Goal: Task Accomplishment & Management: Manage account settings

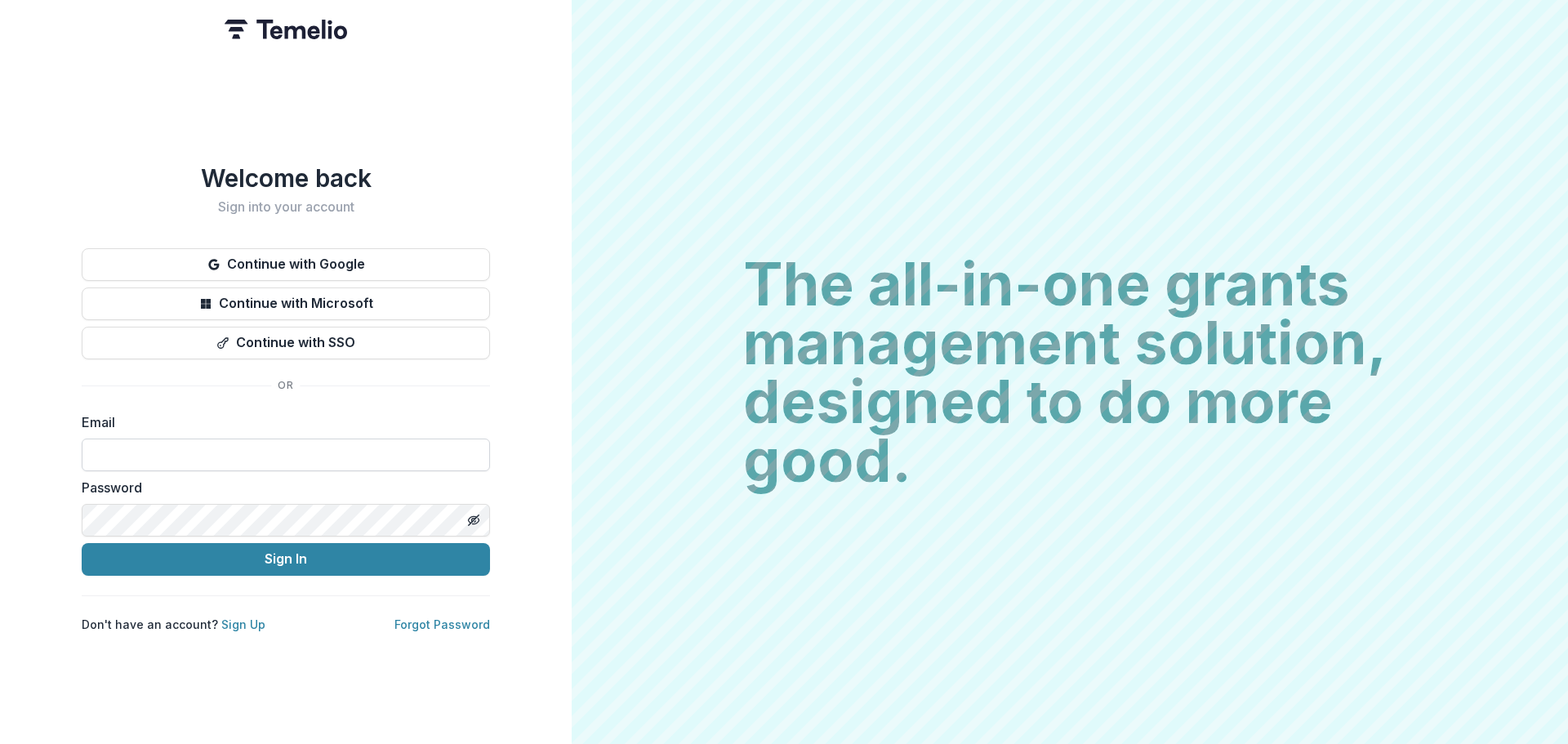
click at [170, 446] on input at bounding box center [286, 455] width 408 height 32
type input "**********"
click at [409, 618] on link "Forgot Password" at bounding box center [441, 625] width 95 height 14
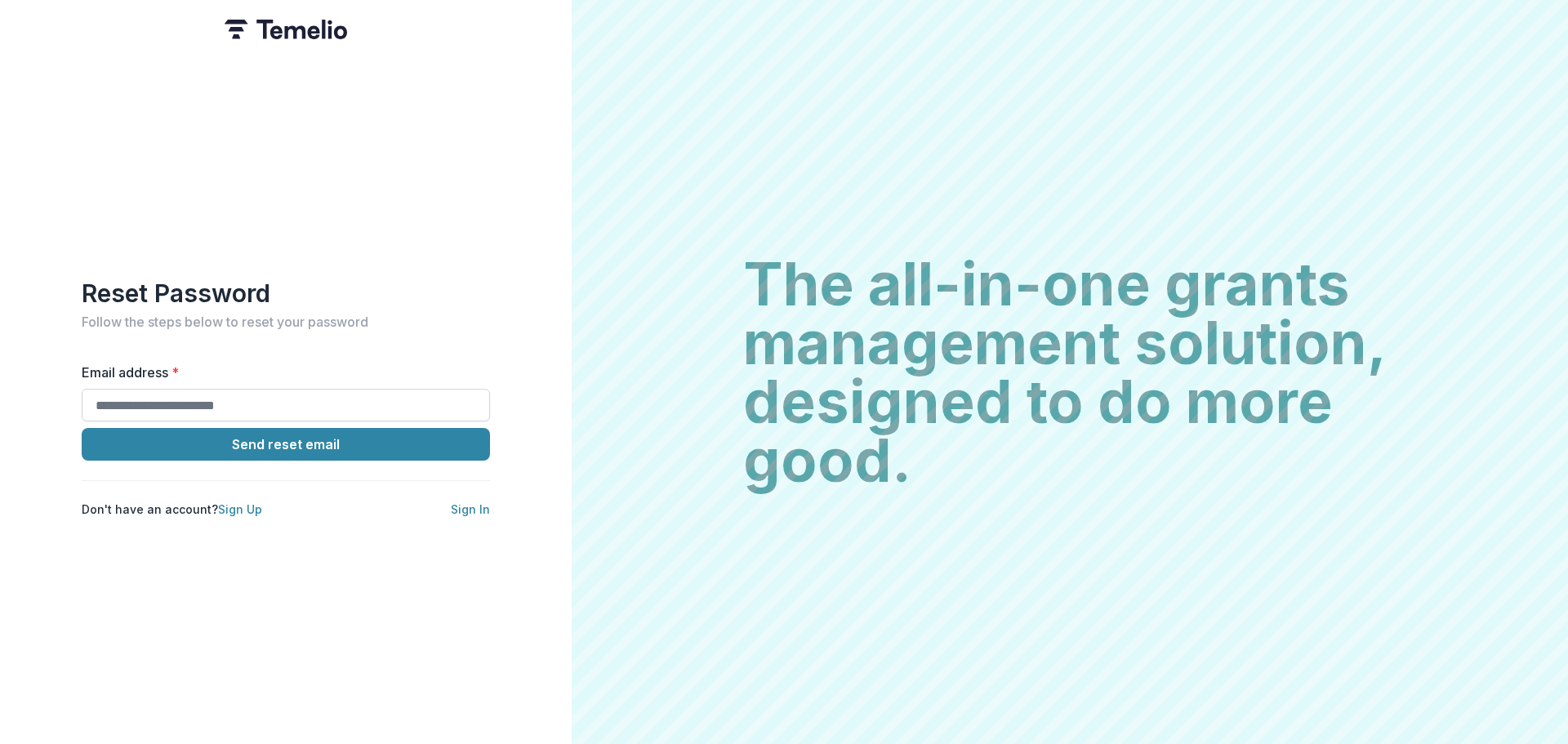
click at [340, 389] on input "Email address *" at bounding box center [286, 404] width 408 height 32
type input "**********"
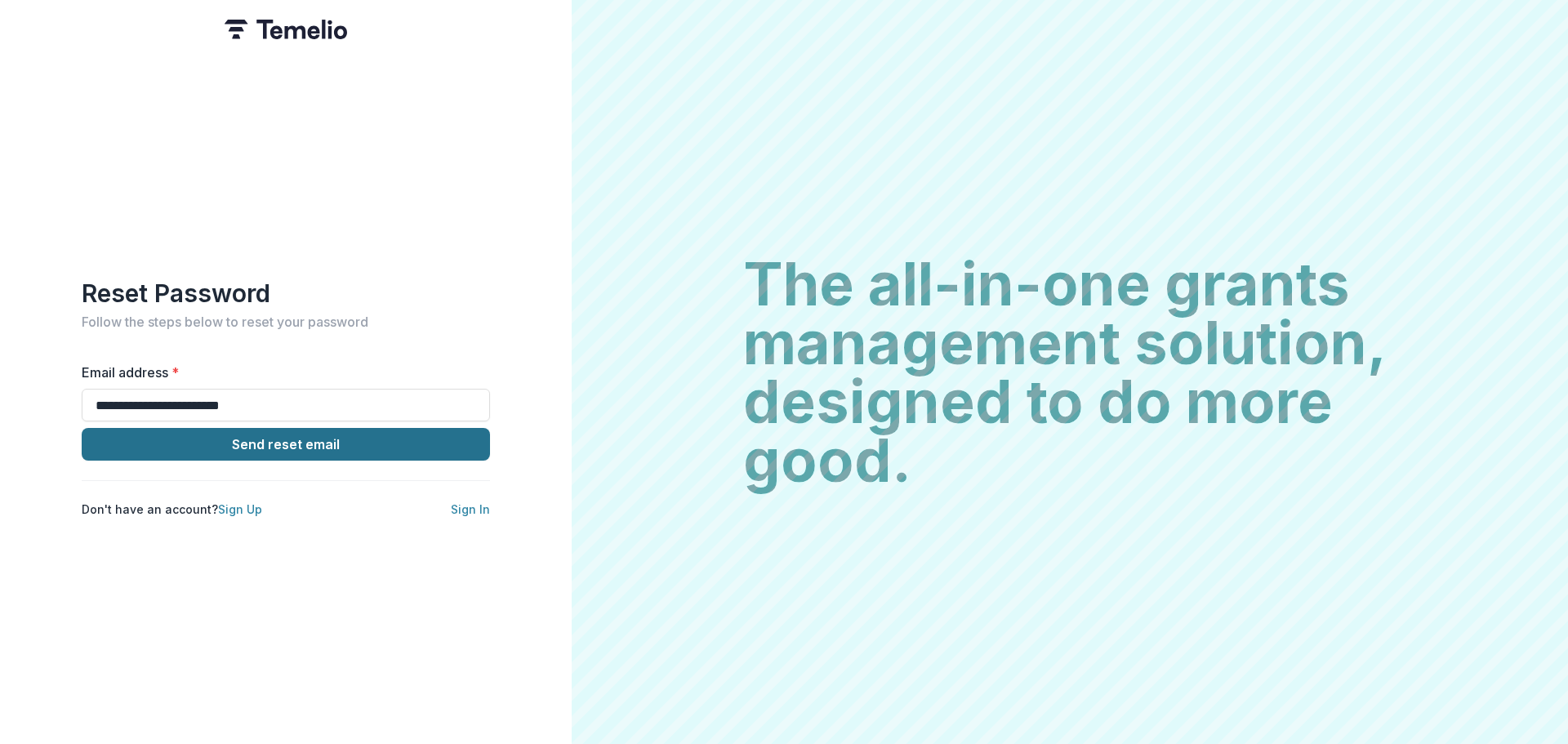
click at [267, 437] on button "Send reset email" at bounding box center [286, 444] width 408 height 32
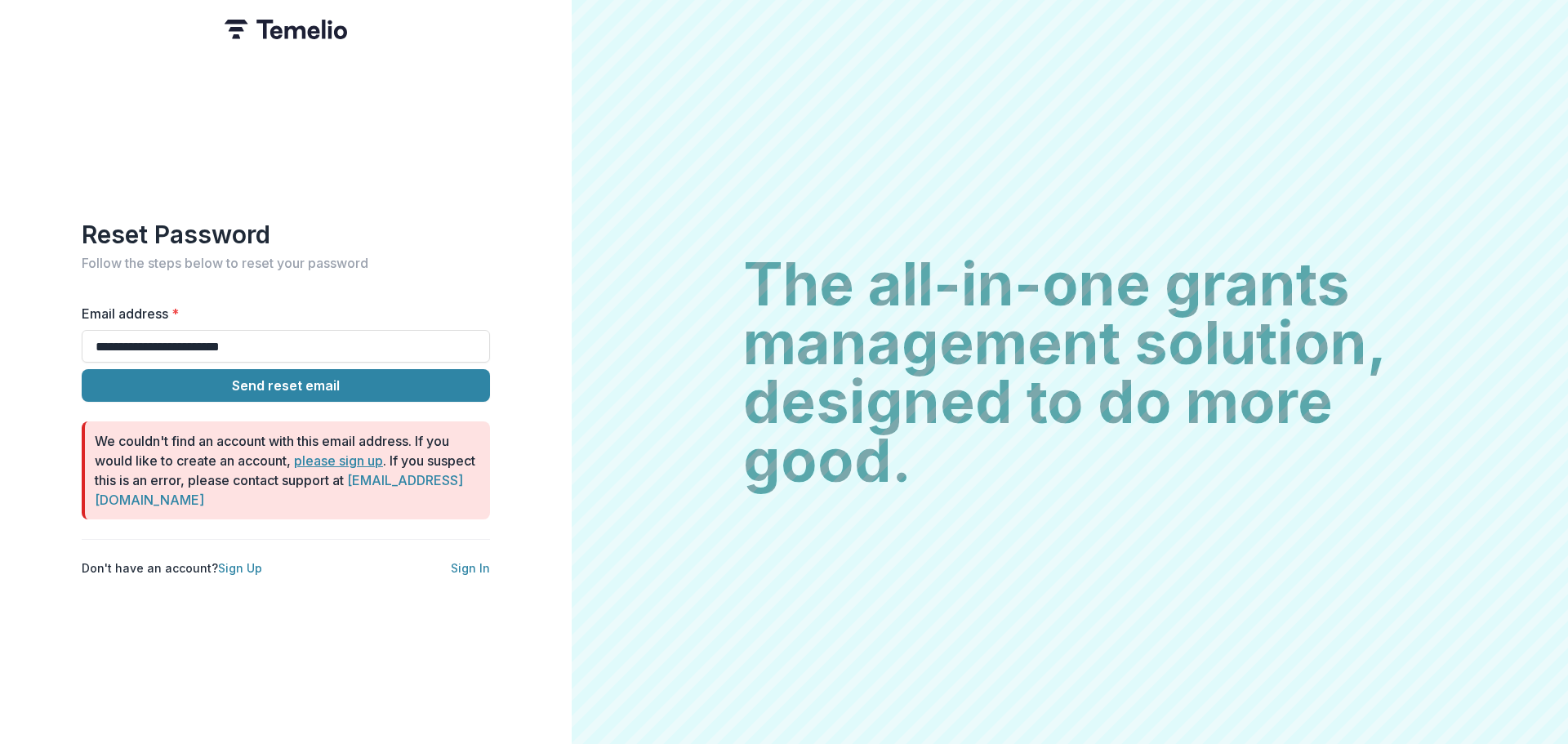
click at [333, 452] on link "please sign up" at bounding box center [338, 461] width 89 height 17
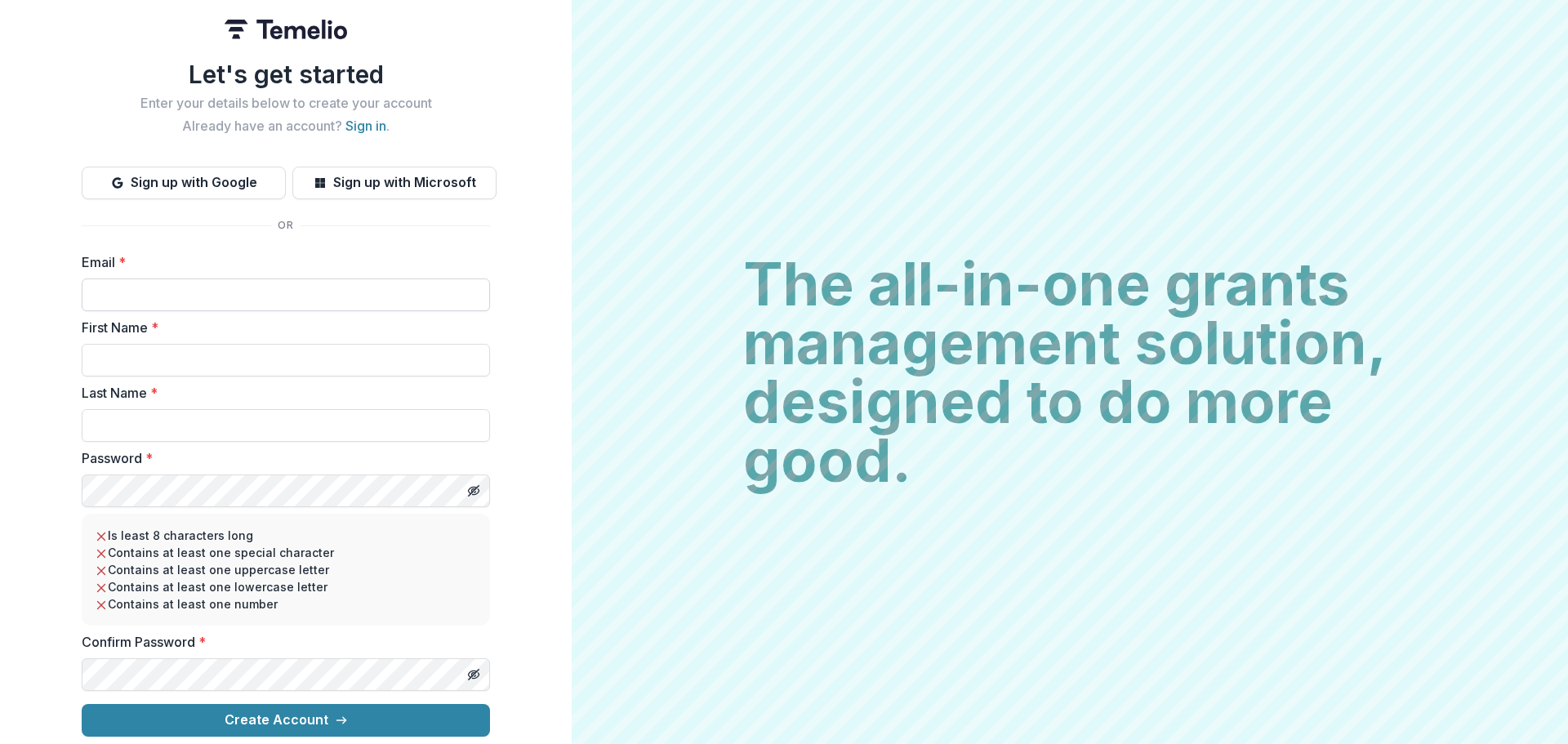
click at [297, 288] on input "Email *" at bounding box center [286, 294] width 408 height 32
type input "**********"
click at [244, 356] on input "First Name *" at bounding box center [286, 360] width 408 height 32
type input "********"
click at [202, 412] on input "Last Name *" at bounding box center [286, 425] width 408 height 32
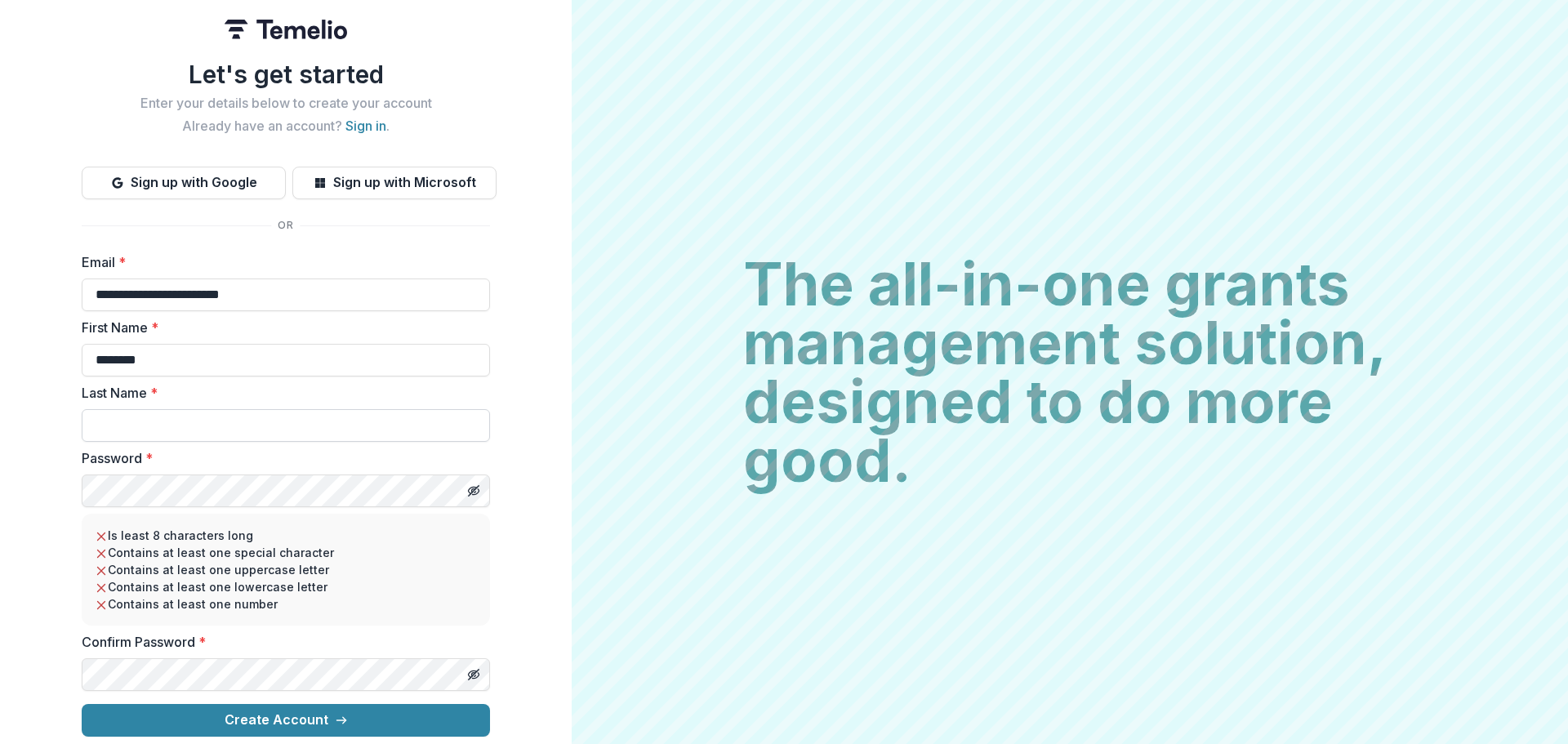
type input "*******"
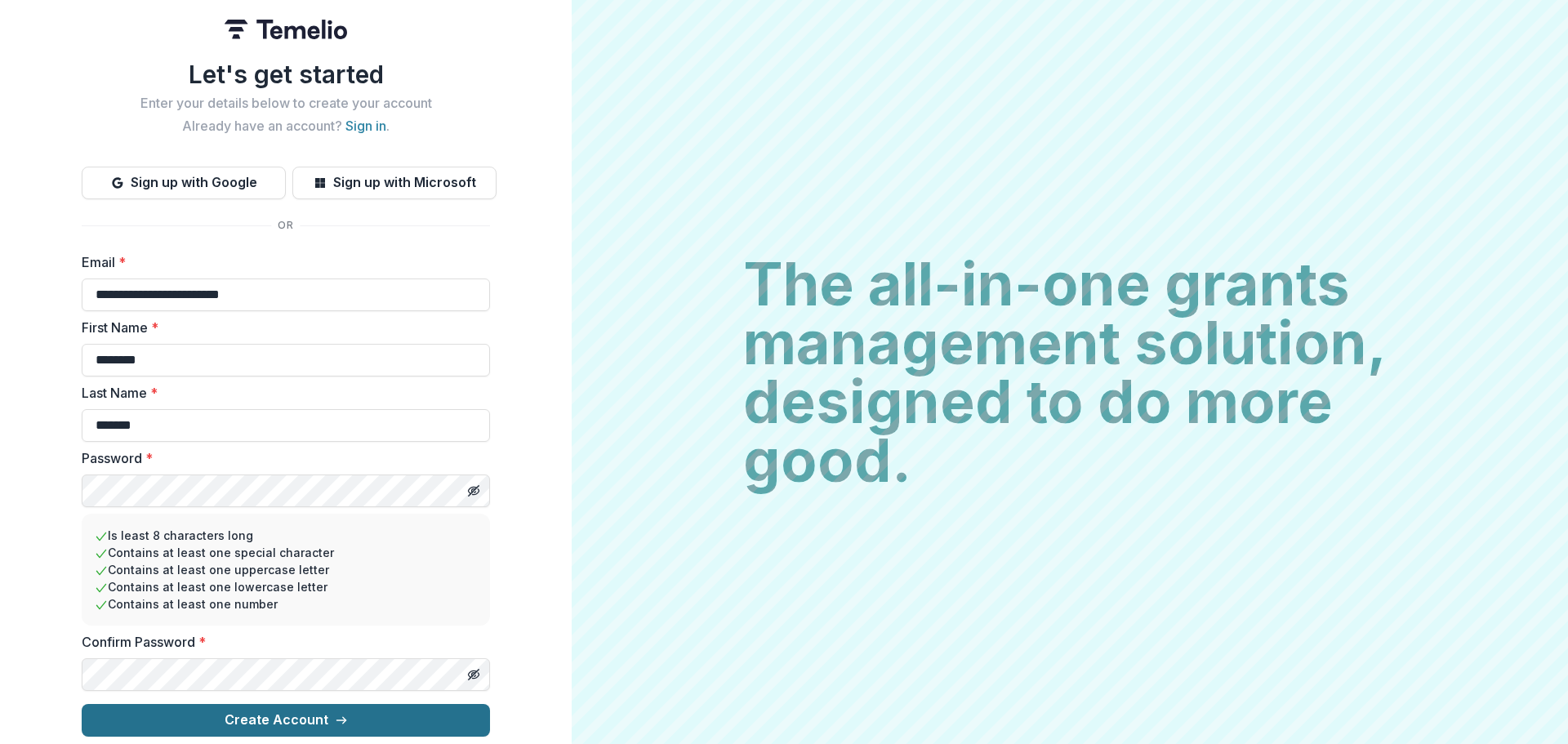
click at [292, 717] on button "Create Account" at bounding box center [286, 720] width 408 height 32
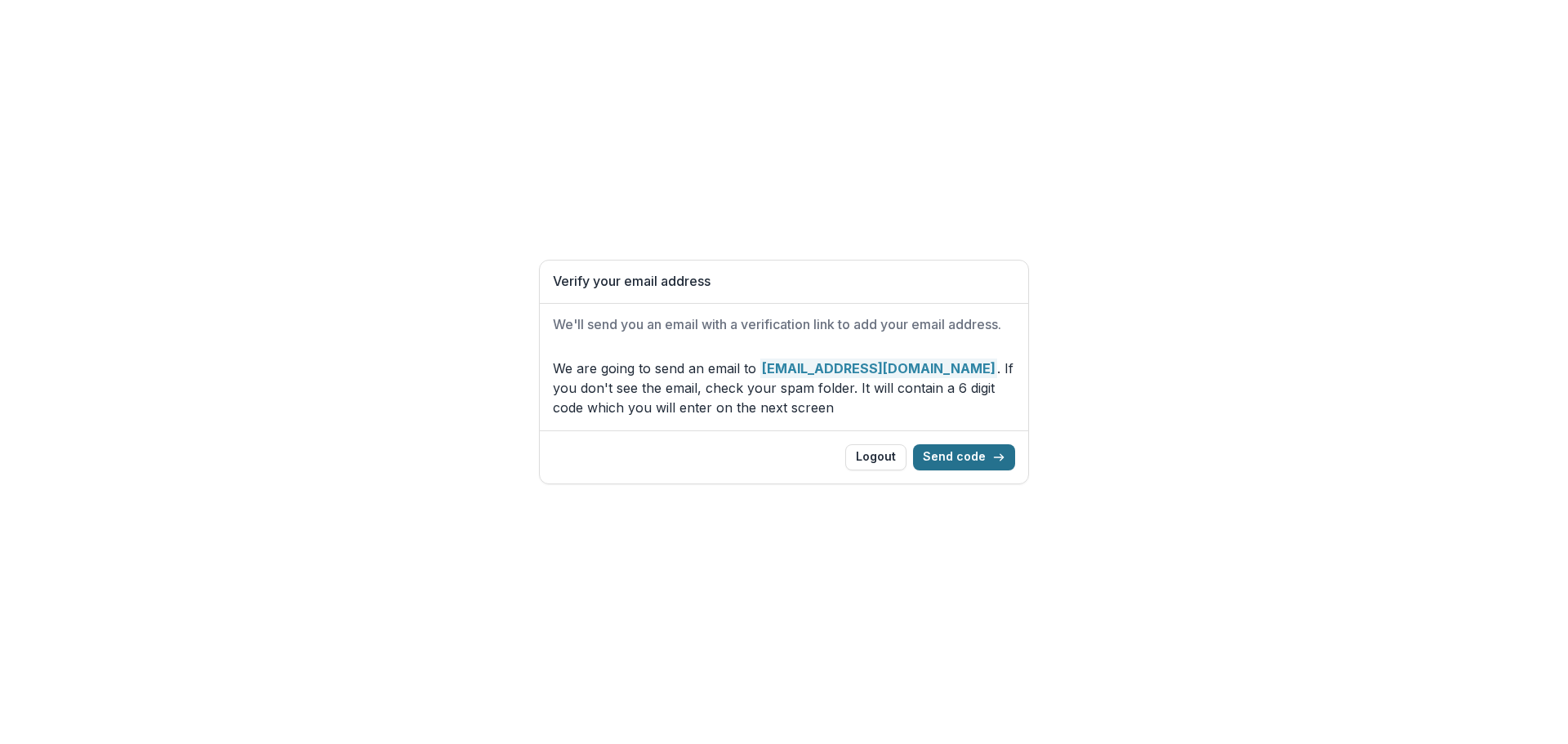
click at [953, 453] on button "Send code" at bounding box center [964, 457] width 102 height 27
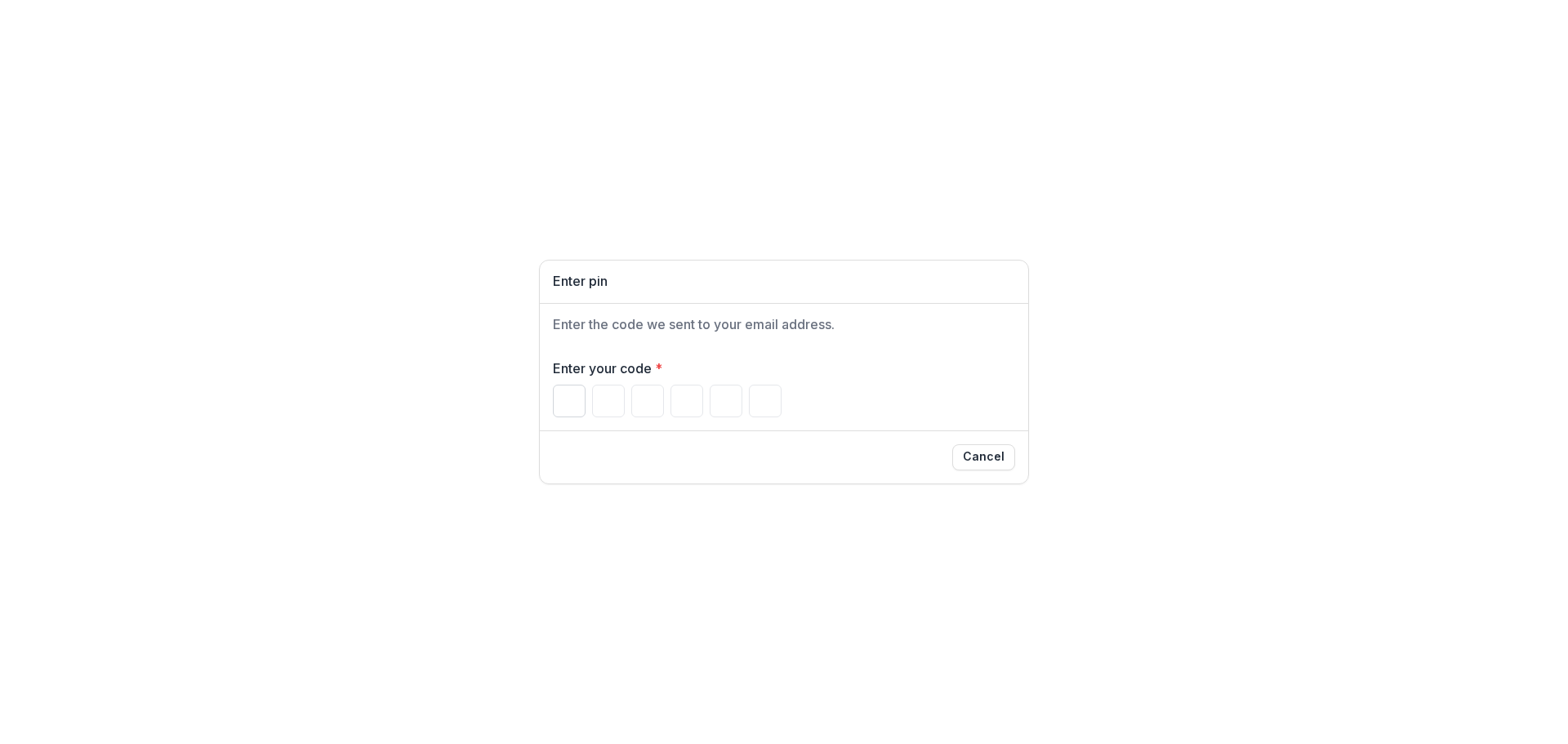
click at [571, 395] on input "Please enter your pin code" at bounding box center [569, 400] width 32 height 32
type input "*"
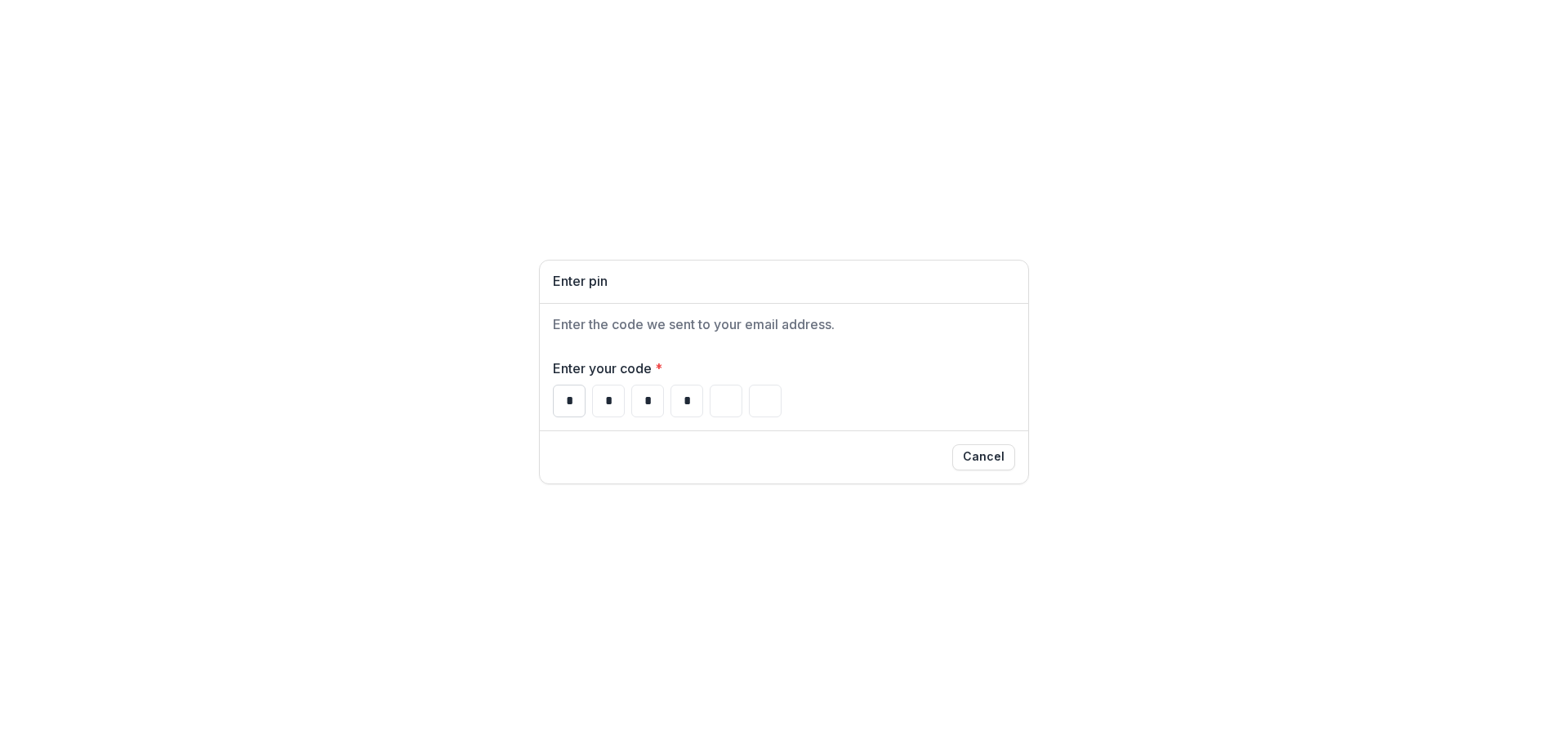
type input "*"
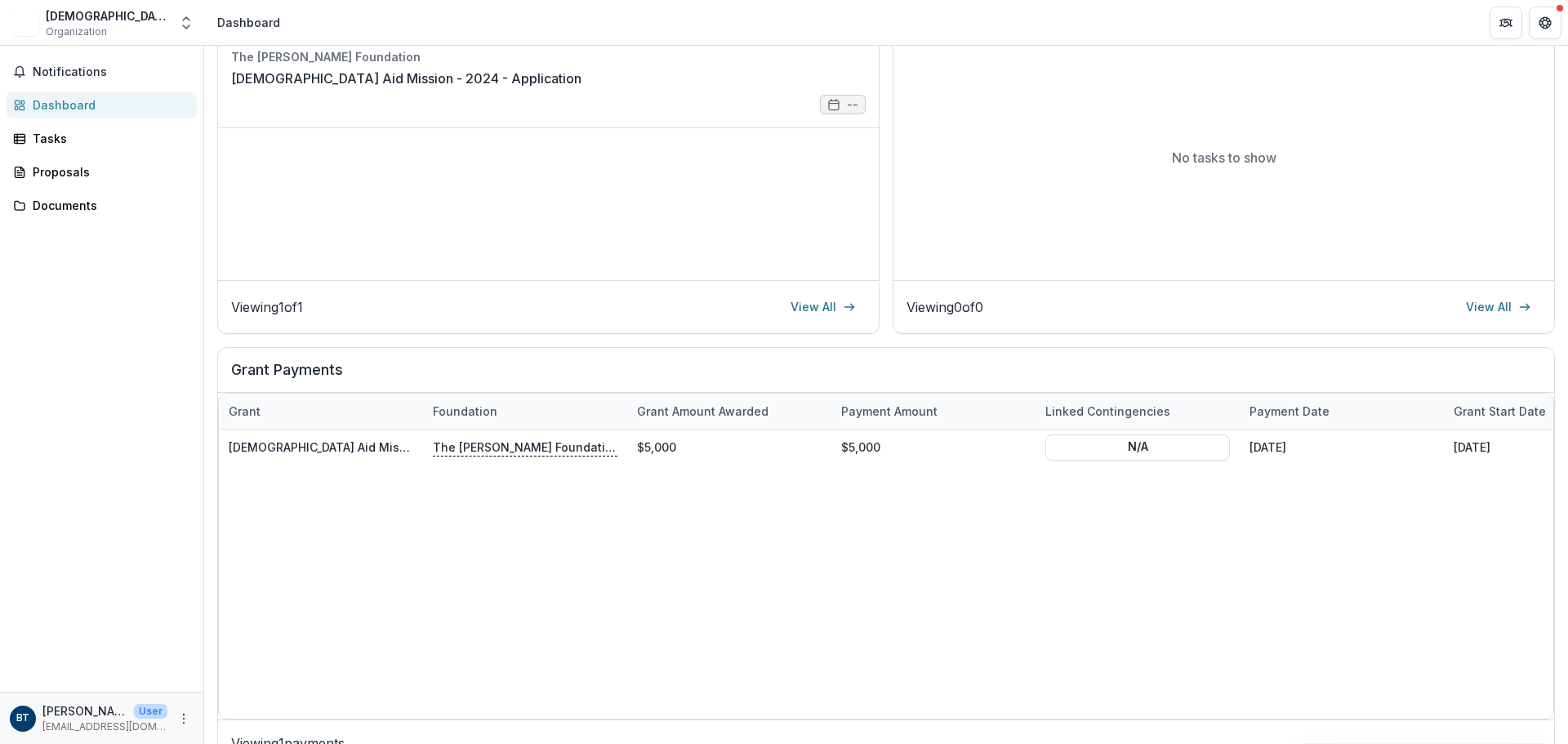
scroll to position [294, 0]
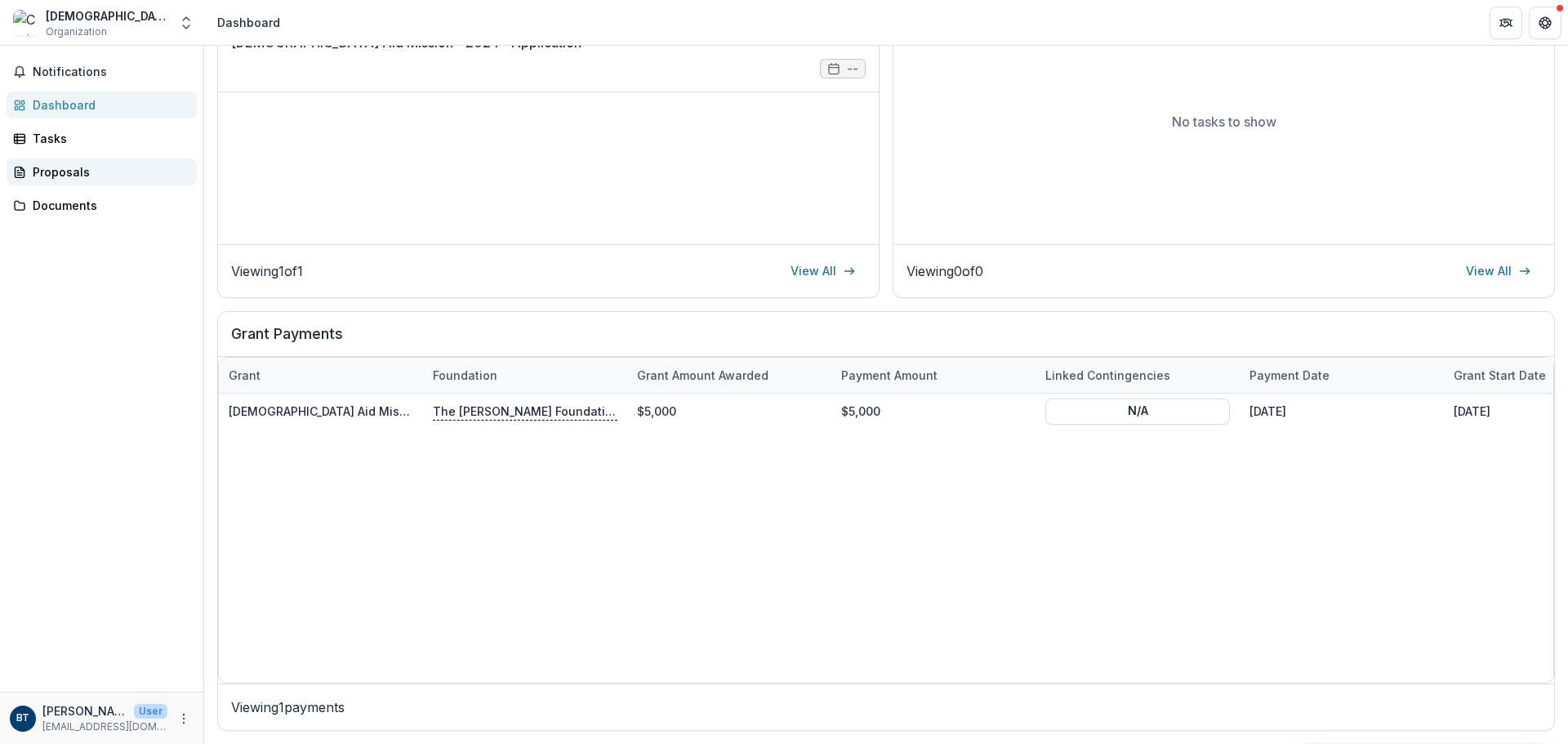
click at [73, 161] on link "Proposals" at bounding box center [102, 172] width 191 height 27
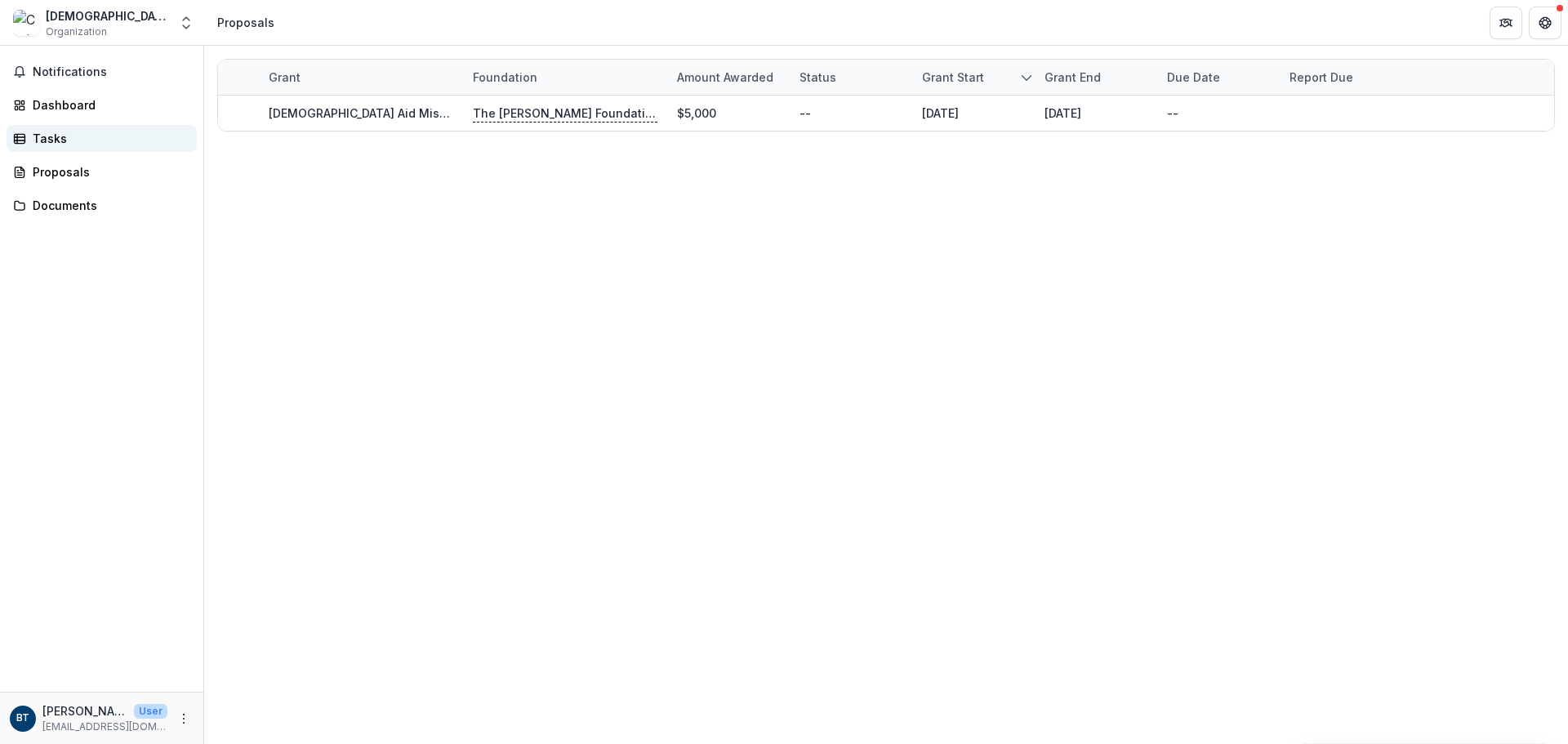
click at [58, 138] on div "Tasks" at bounding box center [108, 138] width 151 height 17
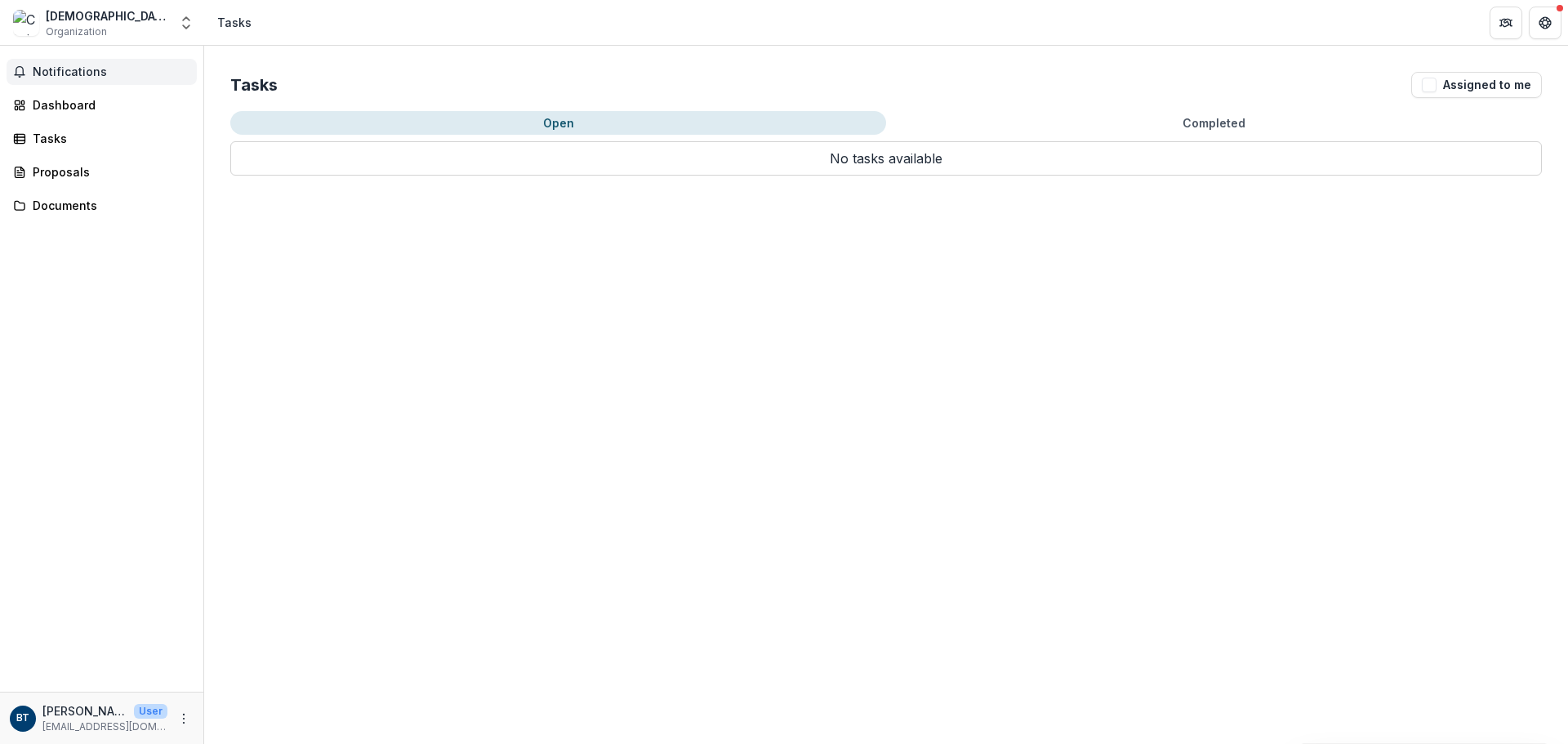
click at [65, 71] on span "Notifications" at bounding box center [111, 72] width 157 height 14
click at [508, 451] on div "Tasks Assigned to me Open Completed No tasks available No tasks available" at bounding box center [886, 394] width 1364 height 698
click at [550, 121] on button "Open" at bounding box center [558, 123] width 656 height 24
click at [62, 100] on div "Dashboard" at bounding box center [108, 104] width 151 height 17
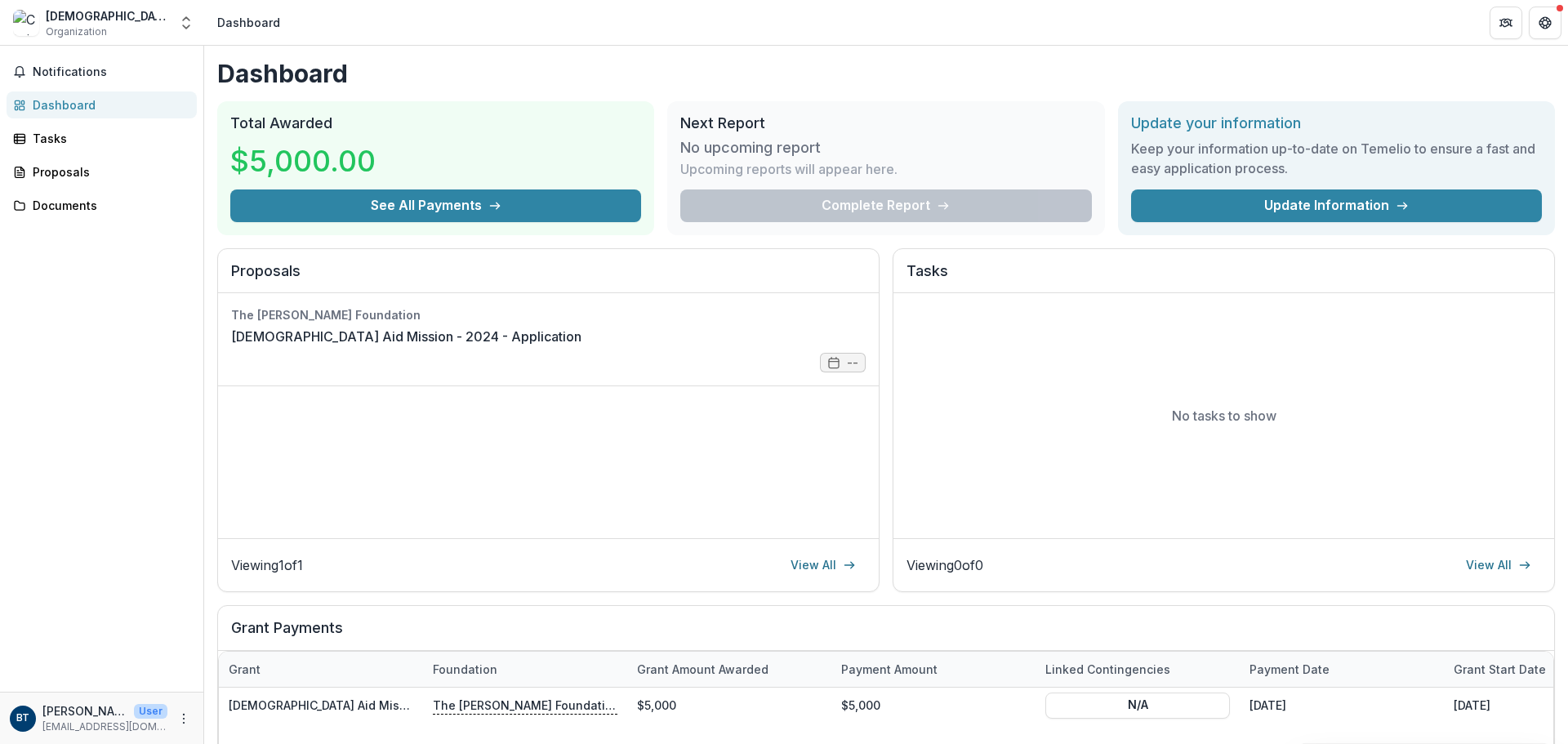
click at [26, 27] on img at bounding box center [27, 23] width 27 height 27
click at [118, 20] on div "[DEMOGRAPHIC_DATA] Aid Mission" at bounding box center [107, 16] width 123 height 17
click at [561, 339] on link "[DEMOGRAPHIC_DATA] Aid Mission - 2024 - Application" at bounding box center [406, 336] width 350 height 20
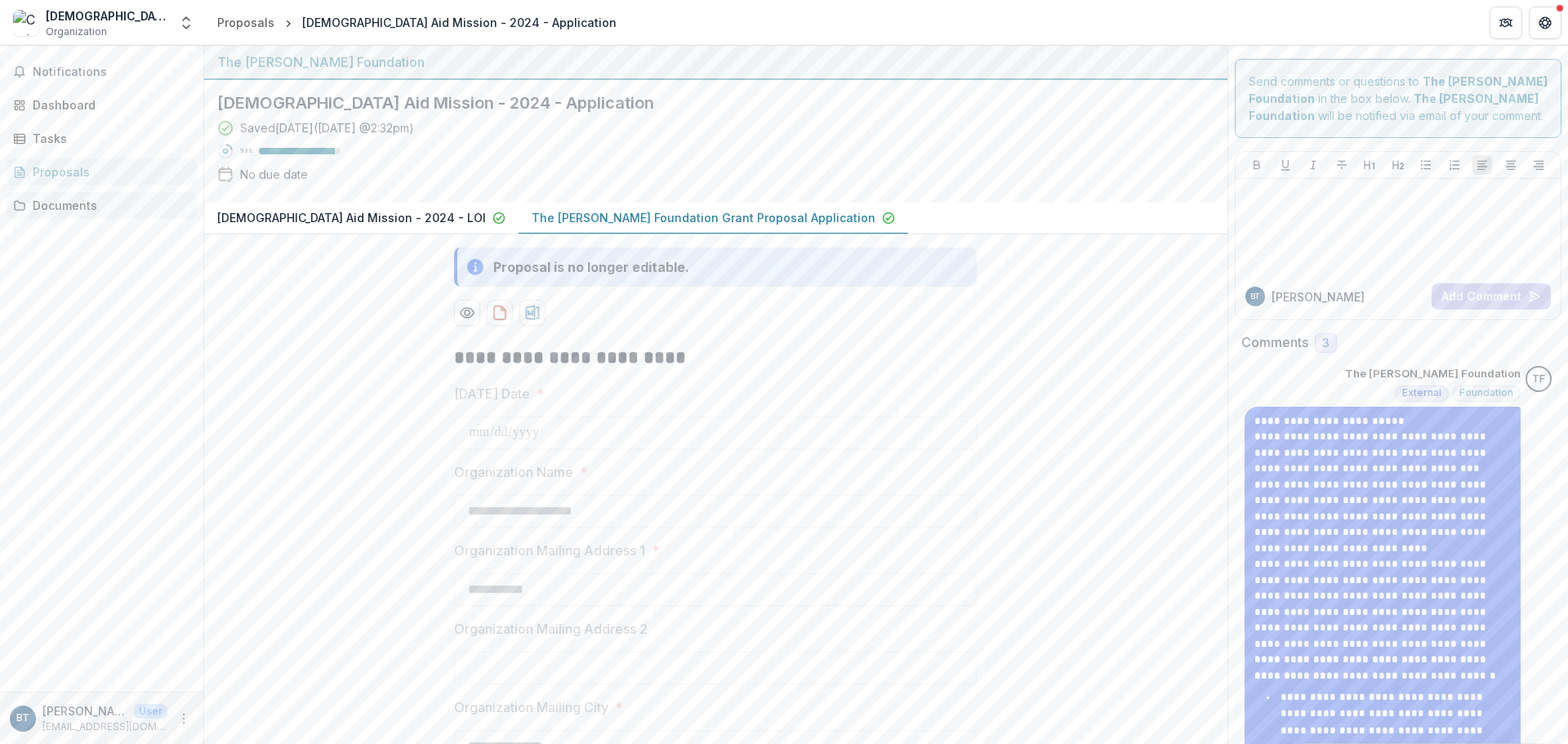
click at [68, 205] on div "Documents" at bounding box center [108, 205] width 151 height 17
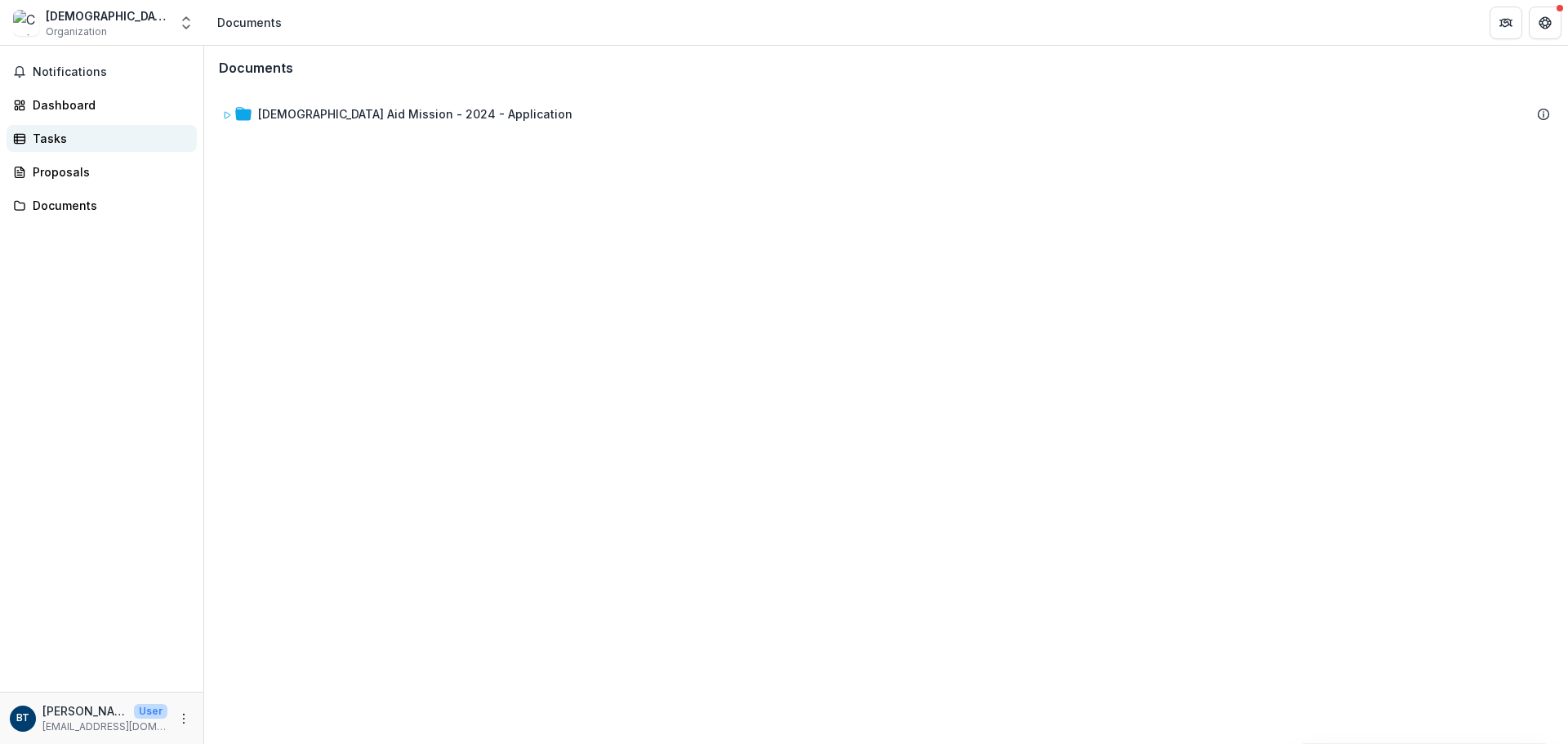
click at [49, 133] on div "Tasks" at bounding box center [108, 138] width 151 height 17
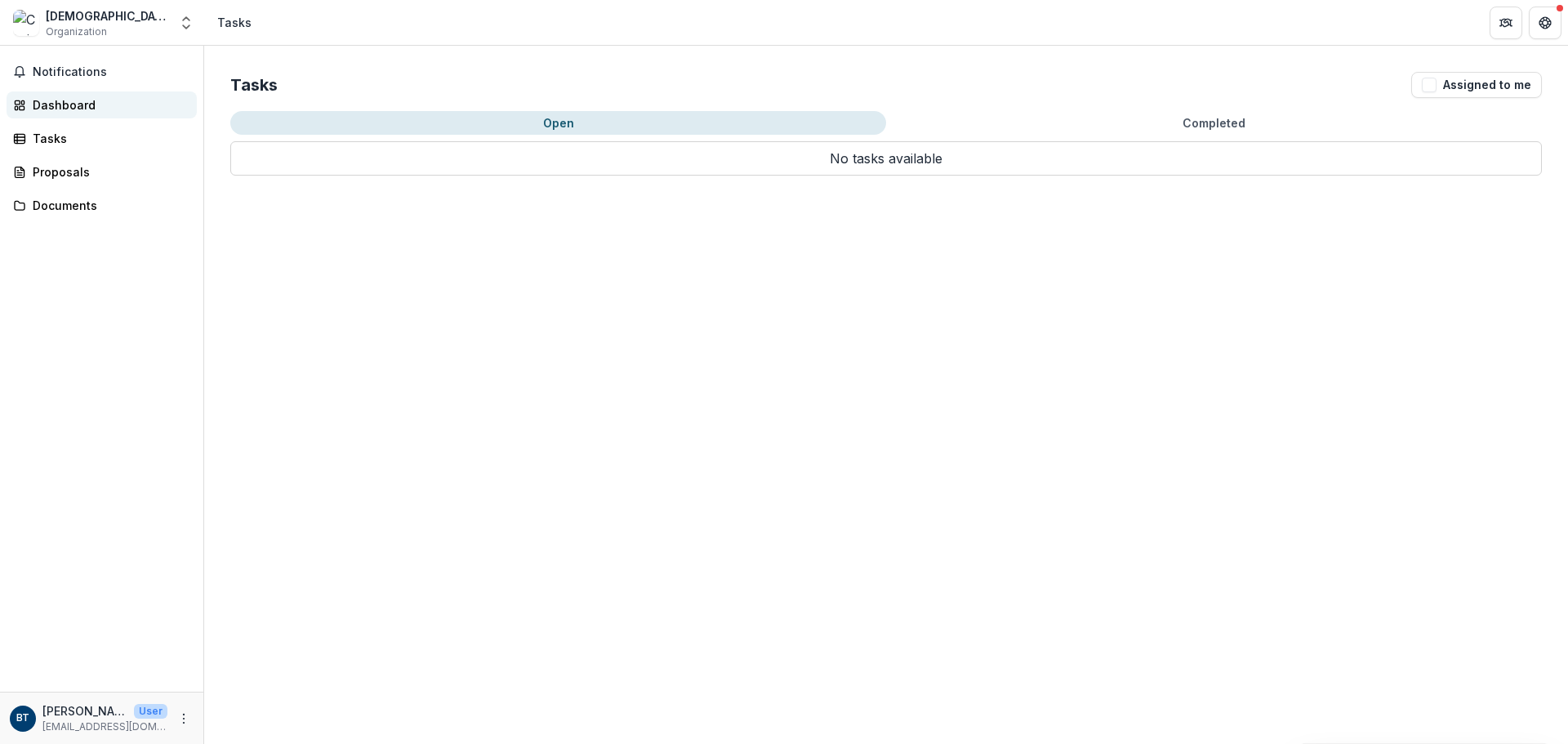
click at [61, 106] on div "Dashboard" at bounding box center [108, 104] width 151 height 17
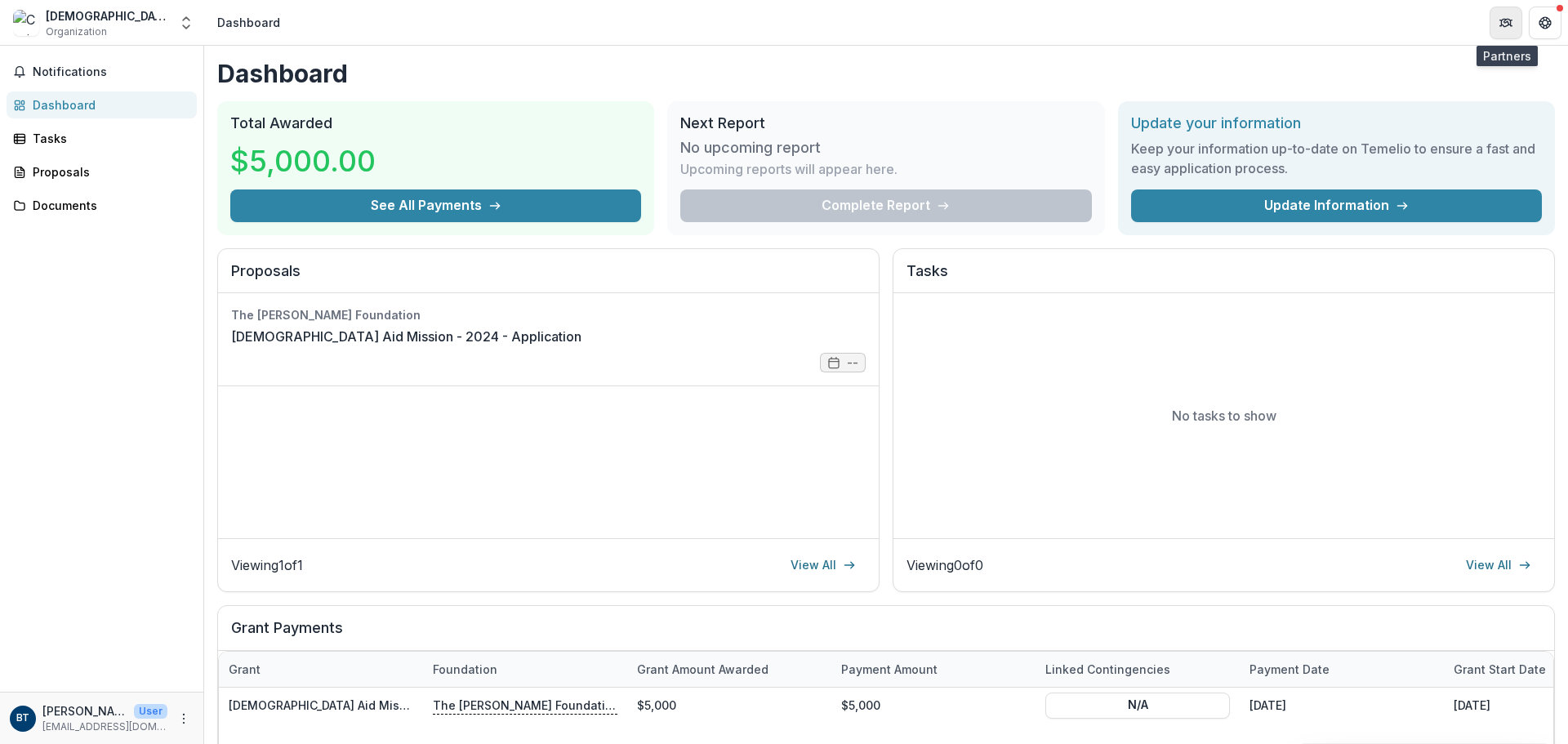
click at [1505, 25] on icon "Partners" at bounding box center [1507, 23] width 13 height 13
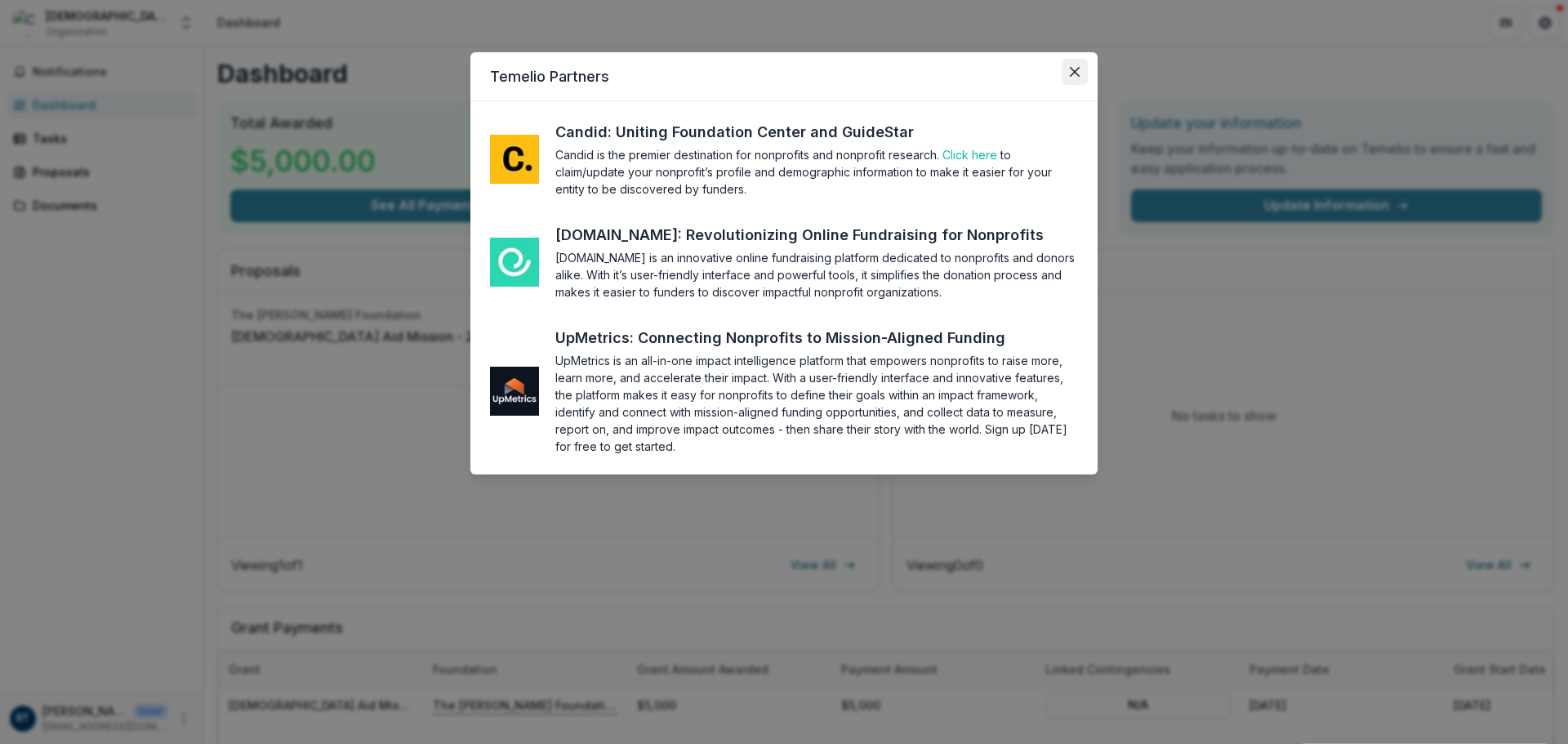
click at [1077, 73] on icon "Close" at bounding box center [1075, 72] width 10 height 10
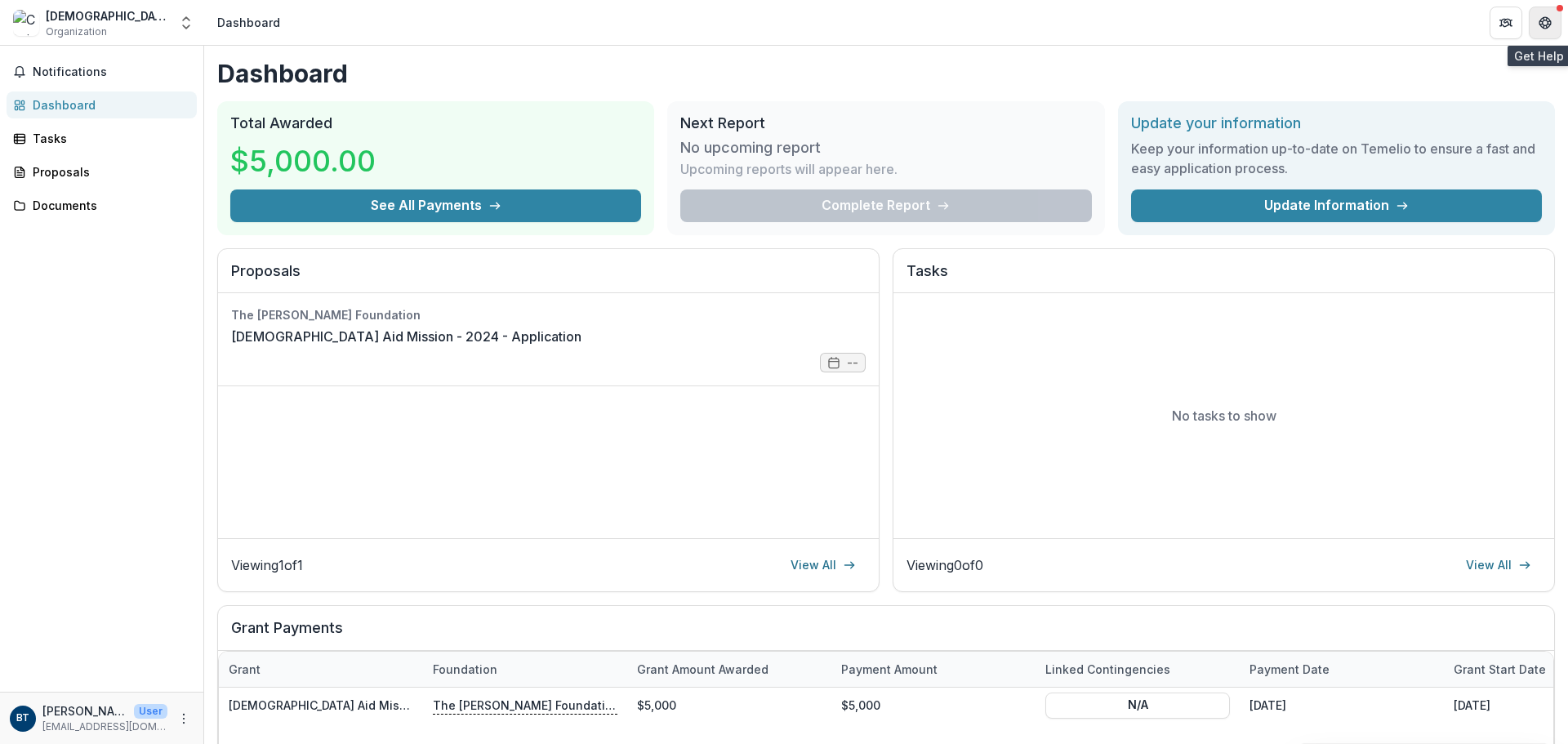
click at [1550, 17] on icon "Get Help" at bounding box center [1546, 23] width 13 height 13
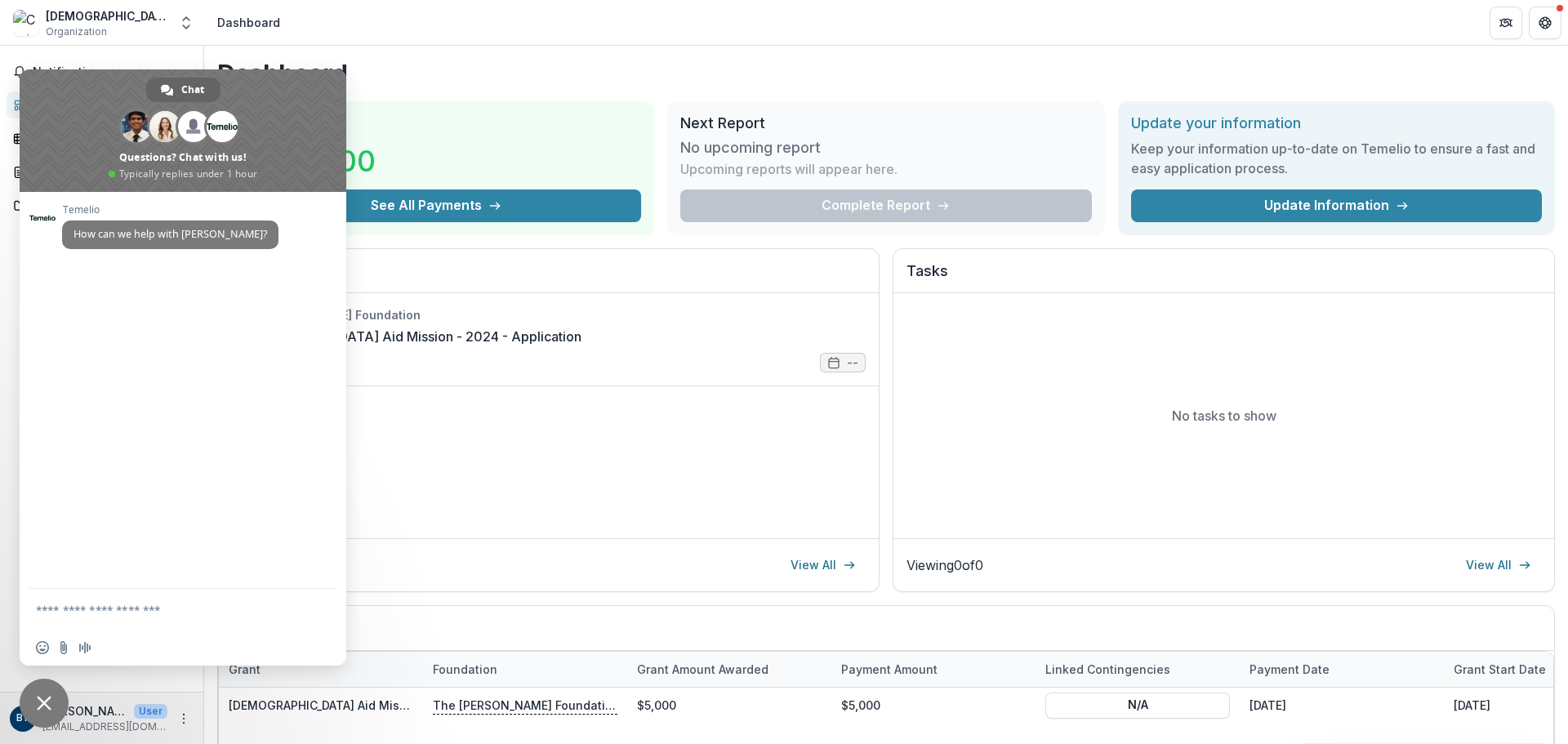
click at [46, 701] on span "Close chat" at bounding box center [44, 703] width 15 height 15
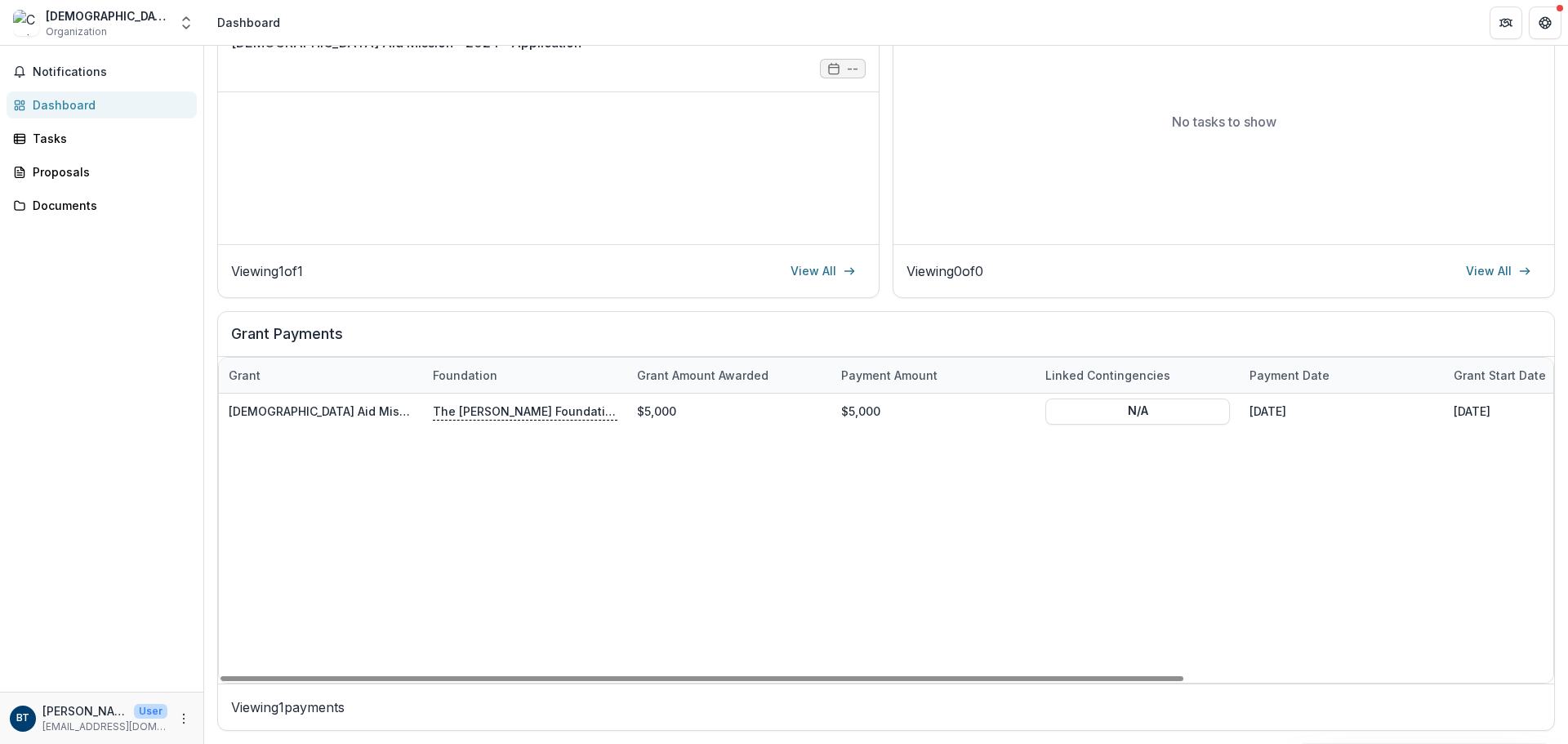
drag, startPoint x: 512, startPoint y: 680, endPoint x: 253, endPoint y: 633, distance: 263.2
click at [253, 677] on div at bounding box center [702, 679] width 963 height 5
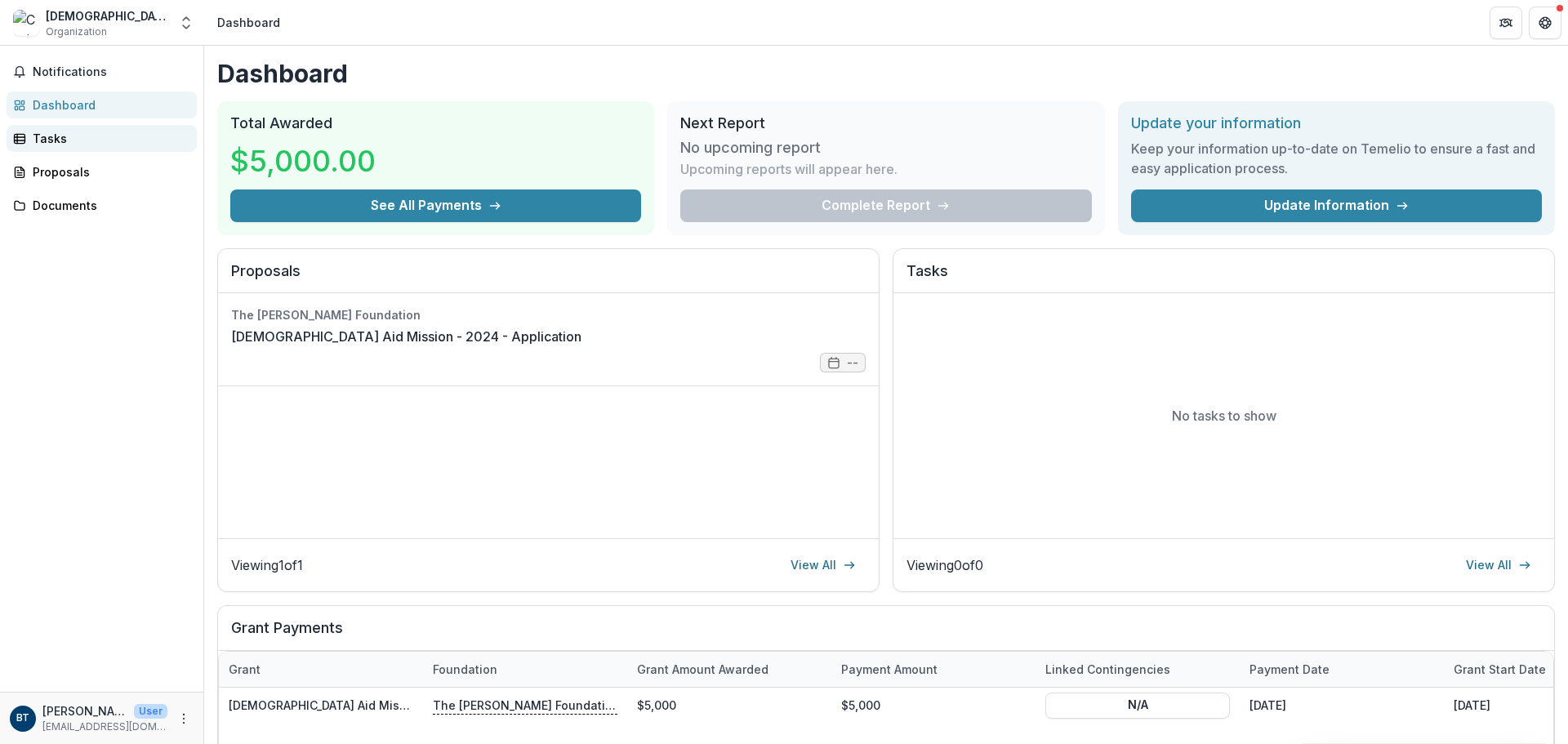
click at [52, 146] on div "Tasks" at bounding box center [108, 138] width 151 height 17
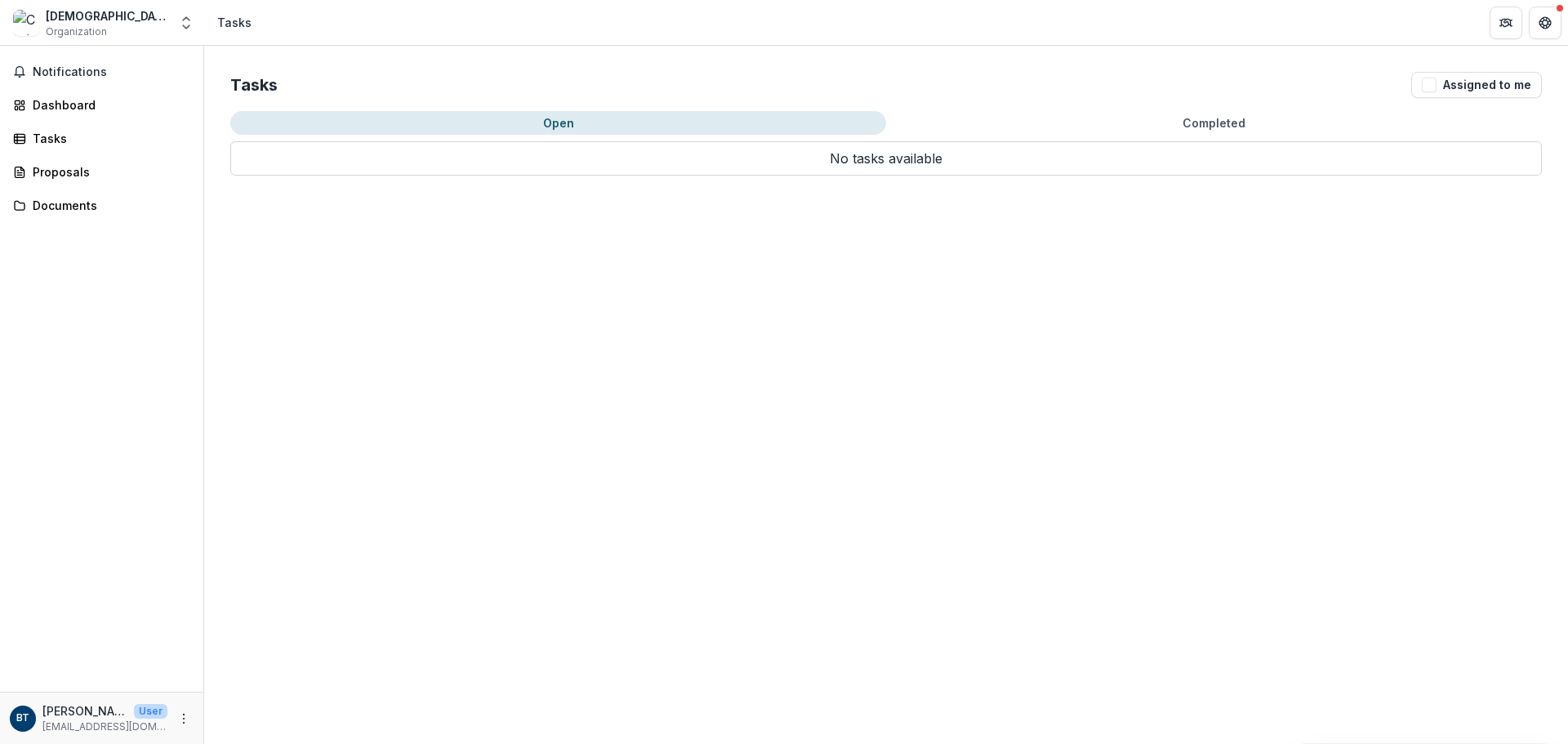
click at [487, 121] on button "Open" at bounding box center [558, 123] width 656 height 24
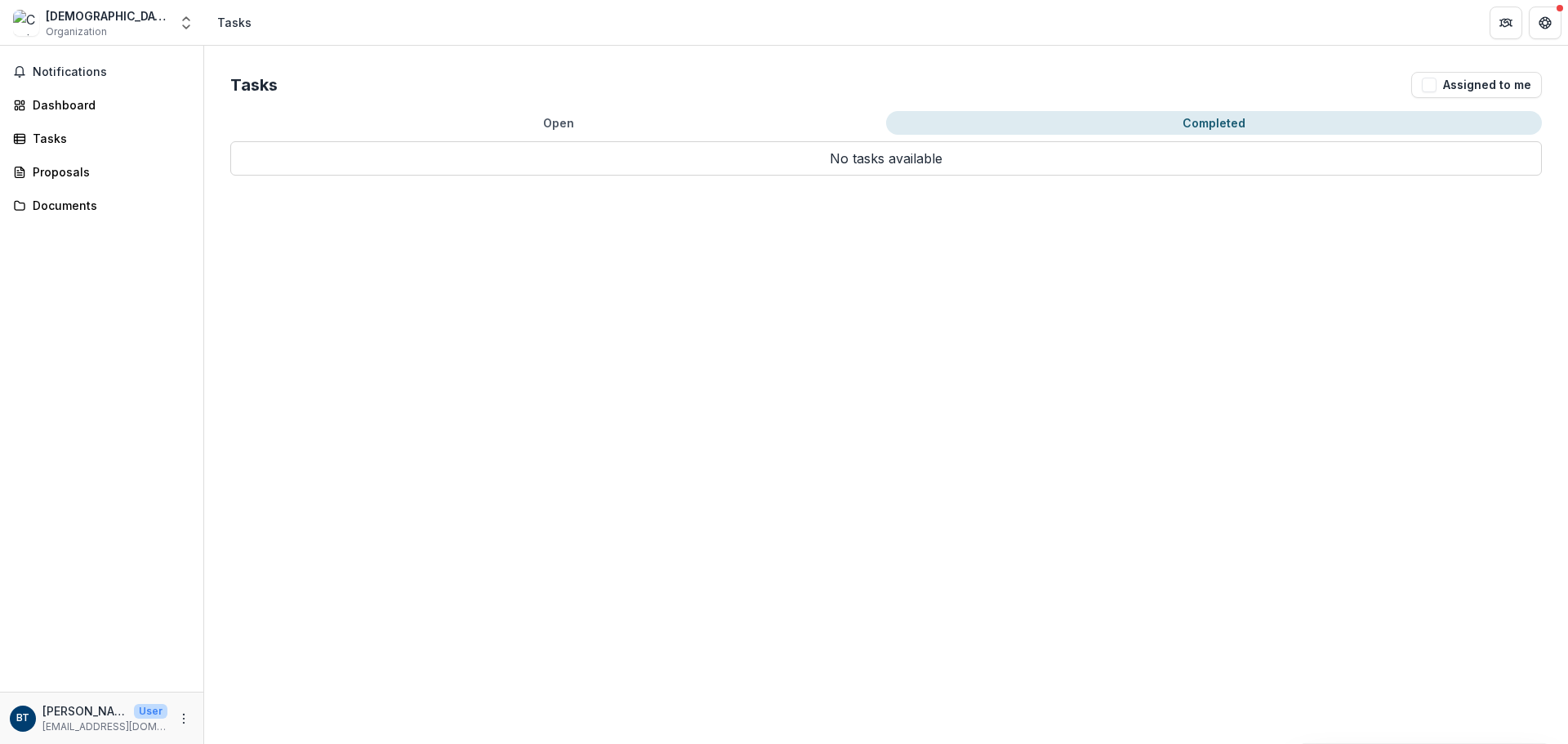
click at [1058, 122] on button "Completed" at bounding box center [1214, 123] width 656 height 24
click at [74, 171] on div "Proposals" at bounding box center [108, 172] width 151 height 17
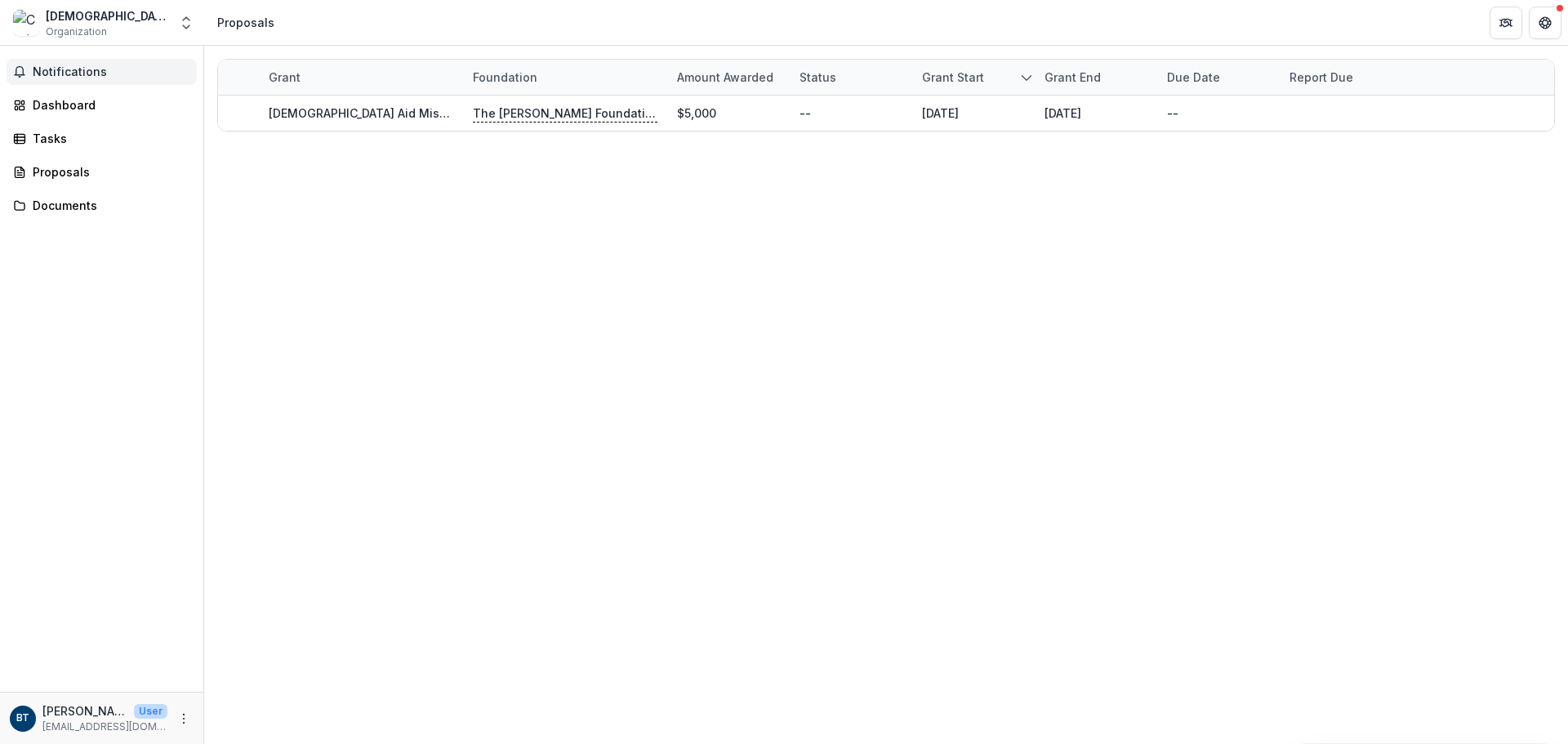
click at [73, 65] on span "Notifications" at bounding box center [111, 72] width 157 height 14
click at [456, 303] on div "Grant Foundation Amount awarded Status Grant start Grant end Due Date Report Du…" at bounding box center [886, 394] width 1364 height 698
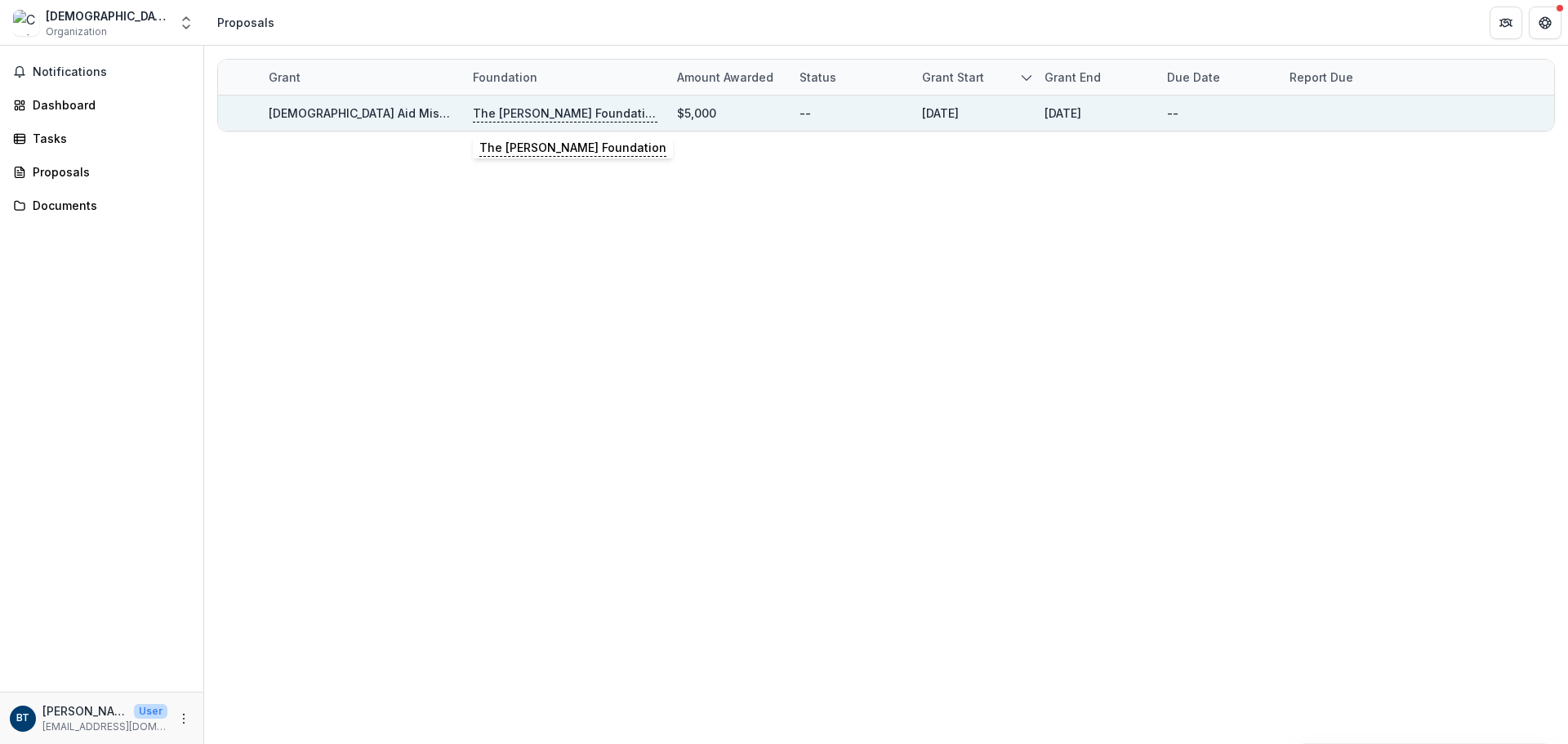
click at [531, 109] on p "The [PERSON_NAME] Foundation" at bounding box center [565, 114] width 185 height 18
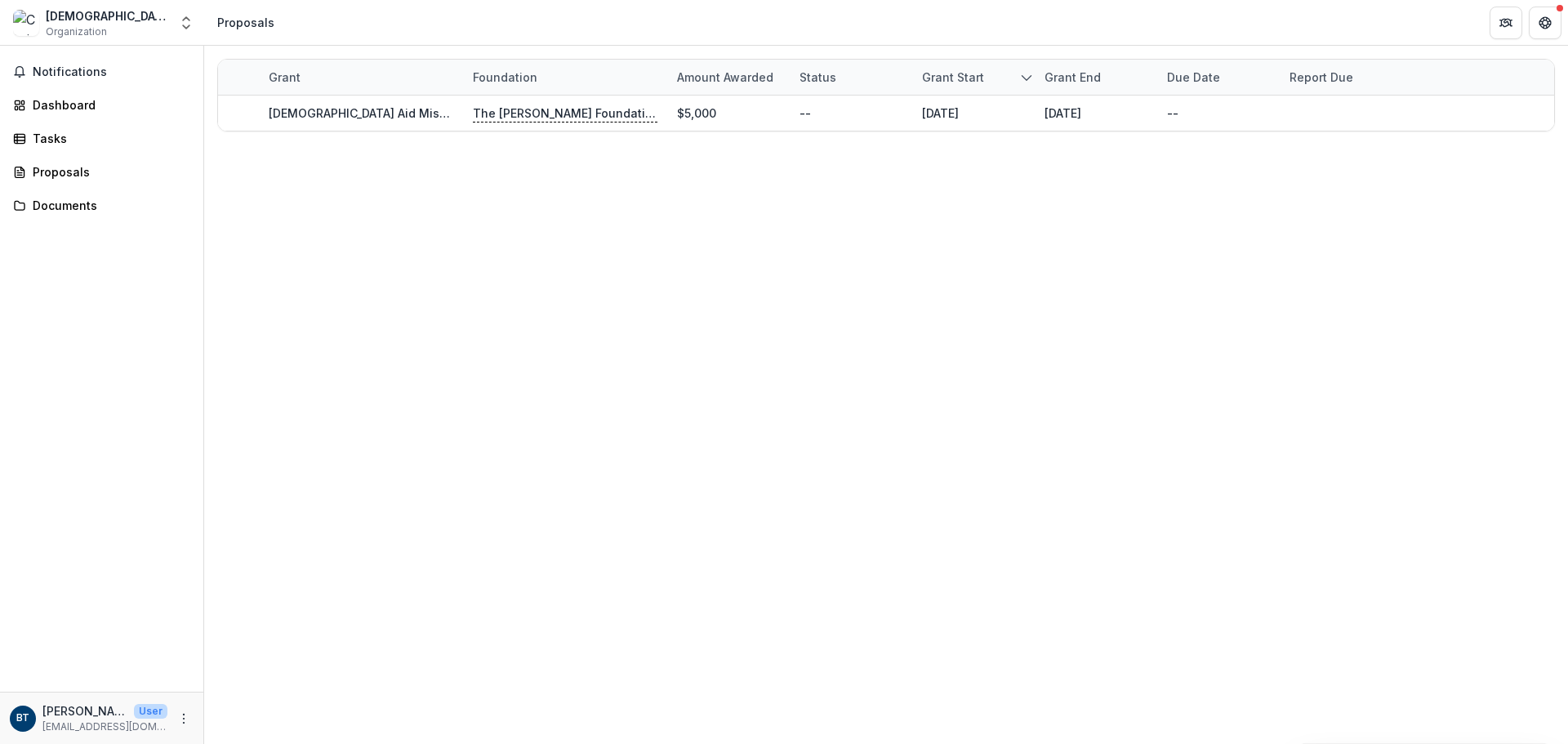
click at [316, 198] on div "Grant Foundation Amount awarded Status Grant start Grant end Due Date Report Du…" at bounding box center [886, 394] width 1364 height 698
click at [70, 169] on div "Proposals" at bounding box center [108, 172] width 151 height 17
click at [62, 205] on div "Documents" at bounding box center [108, 205] width 151 height 17
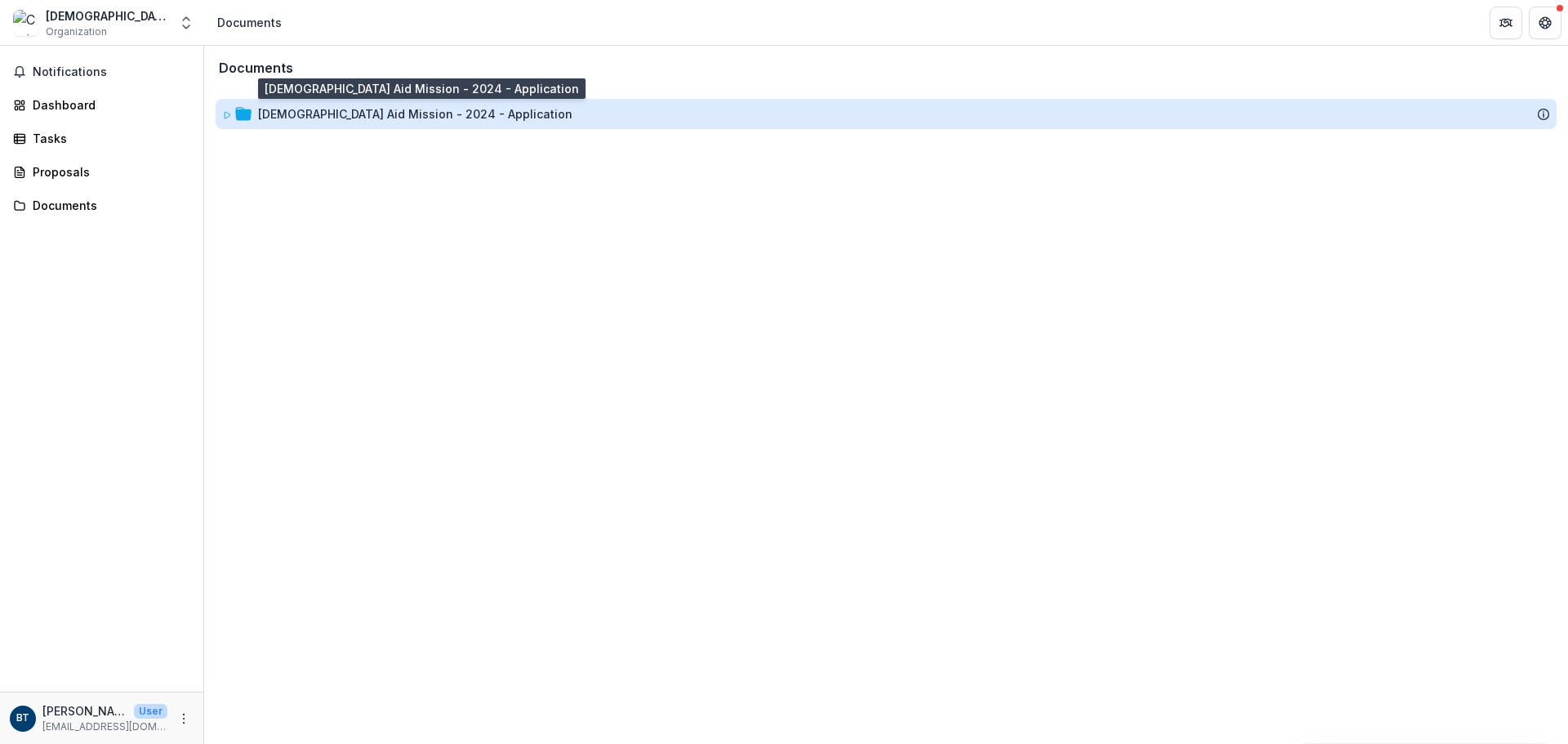
click at [290, 110] on div "[DEMOGRAPHIC_DATA] Aid Mission - 2024 - Application" at bounding box center [416, 114] width 315 height 17
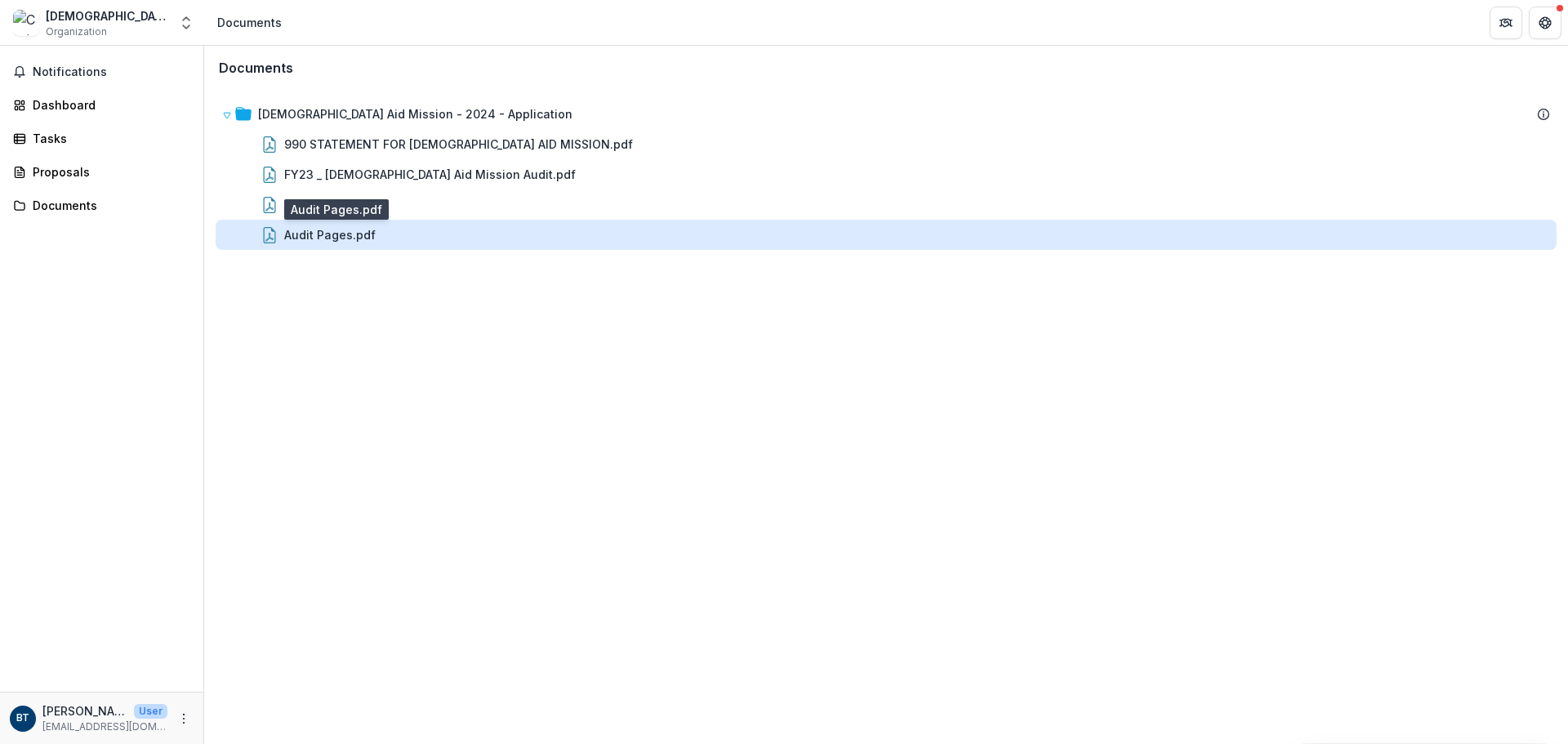
click at [321, 234] on div "Audit Pages.pdf" at bounding box center [330, 234] width 91 height 17
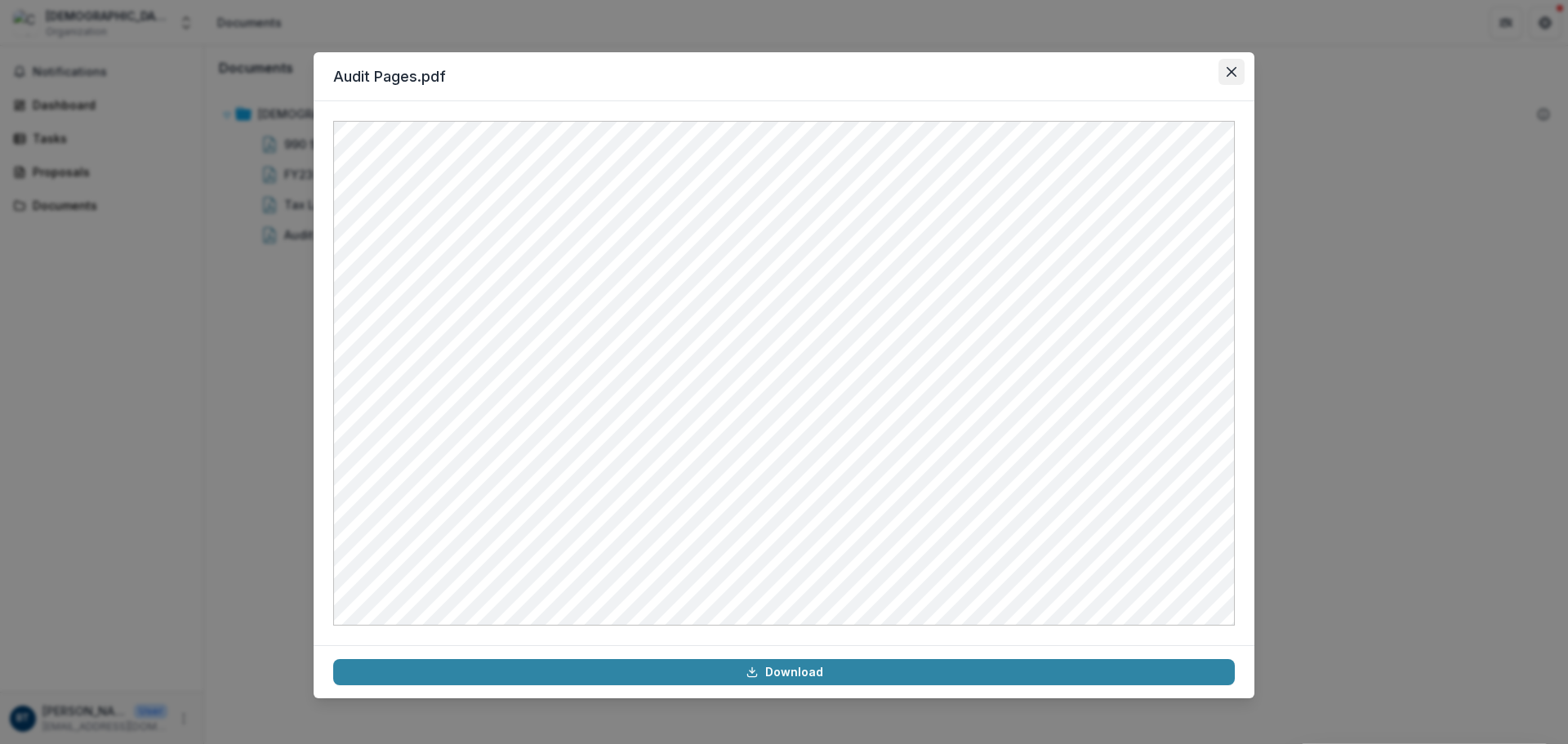
click at [1235, 67] on icon "Close" at bounding box center [1232, 72] width 10 height 10
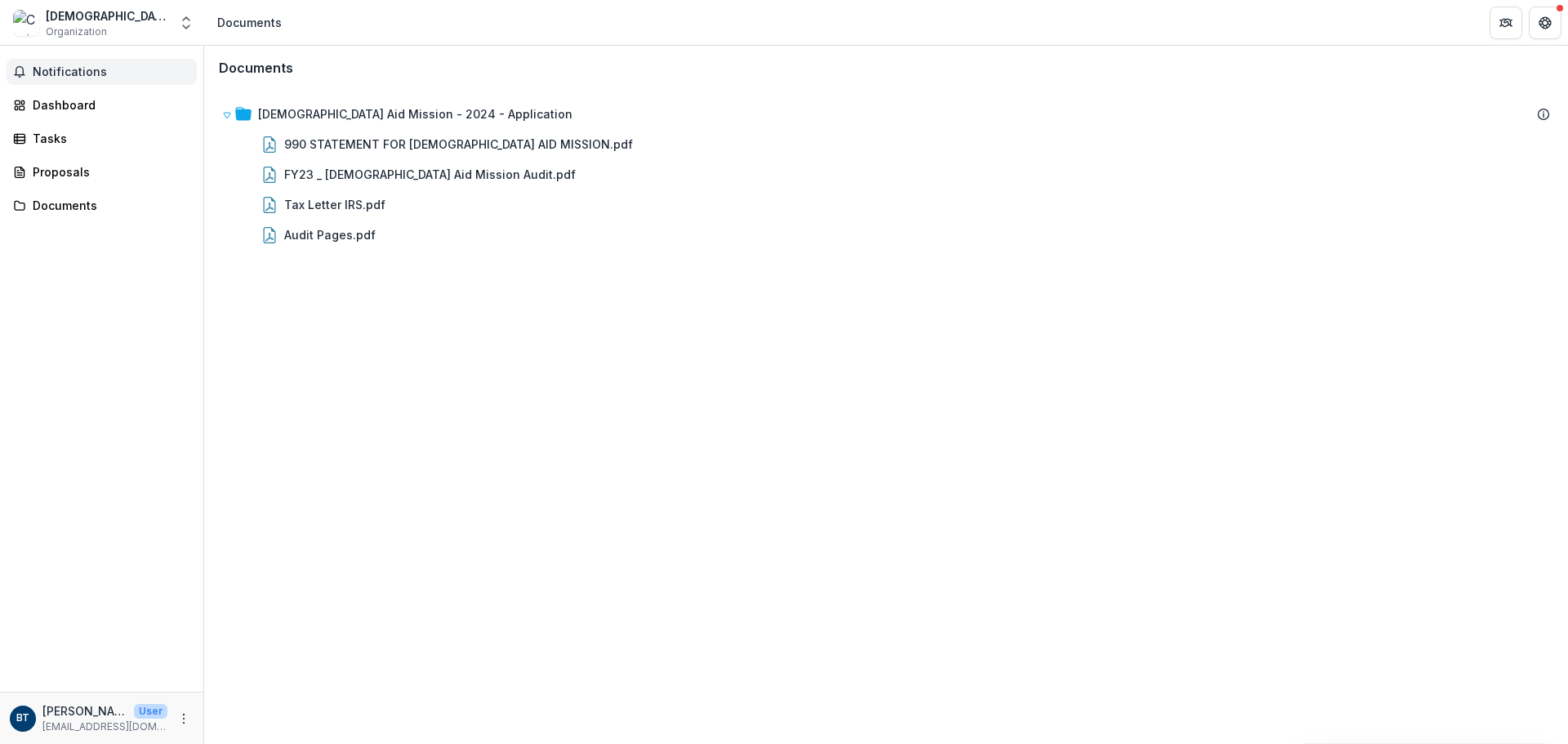
click at [60, 68] on span "Notifications" at bounding box center [111, 72] width 157 height 14
click at [446, 389] on div "Documents Christian Aid Mission - 2024 - Application 990 STATEMENT FOR CHRISTIA…" at bounding box center [886, 394] width 1364 height 698
click at [71, 14] on div "[DEMOGRAPHIC_DATA] Aid Mission" at bounding box center [107, 16] width 123 height 17
click at [23, 20] on img at bounding box center [27, 23] width 27 height 27
click at [51, 105] on div "Dashboard" at bounding box center [108, 104] width 151 height 17
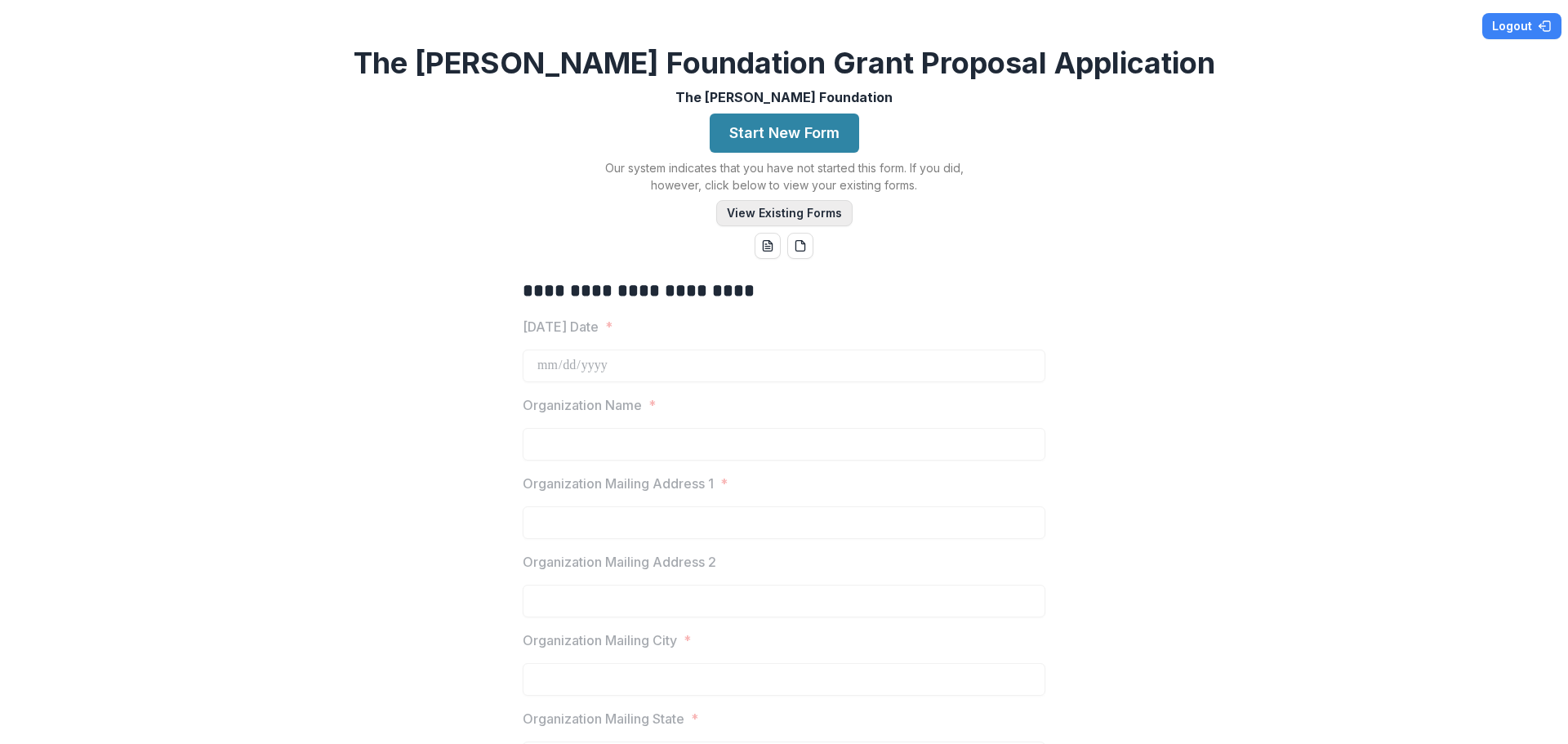
click at [813, 210] on button "View Existing Forms" at bounding box center [784, 214] width 137 height 27
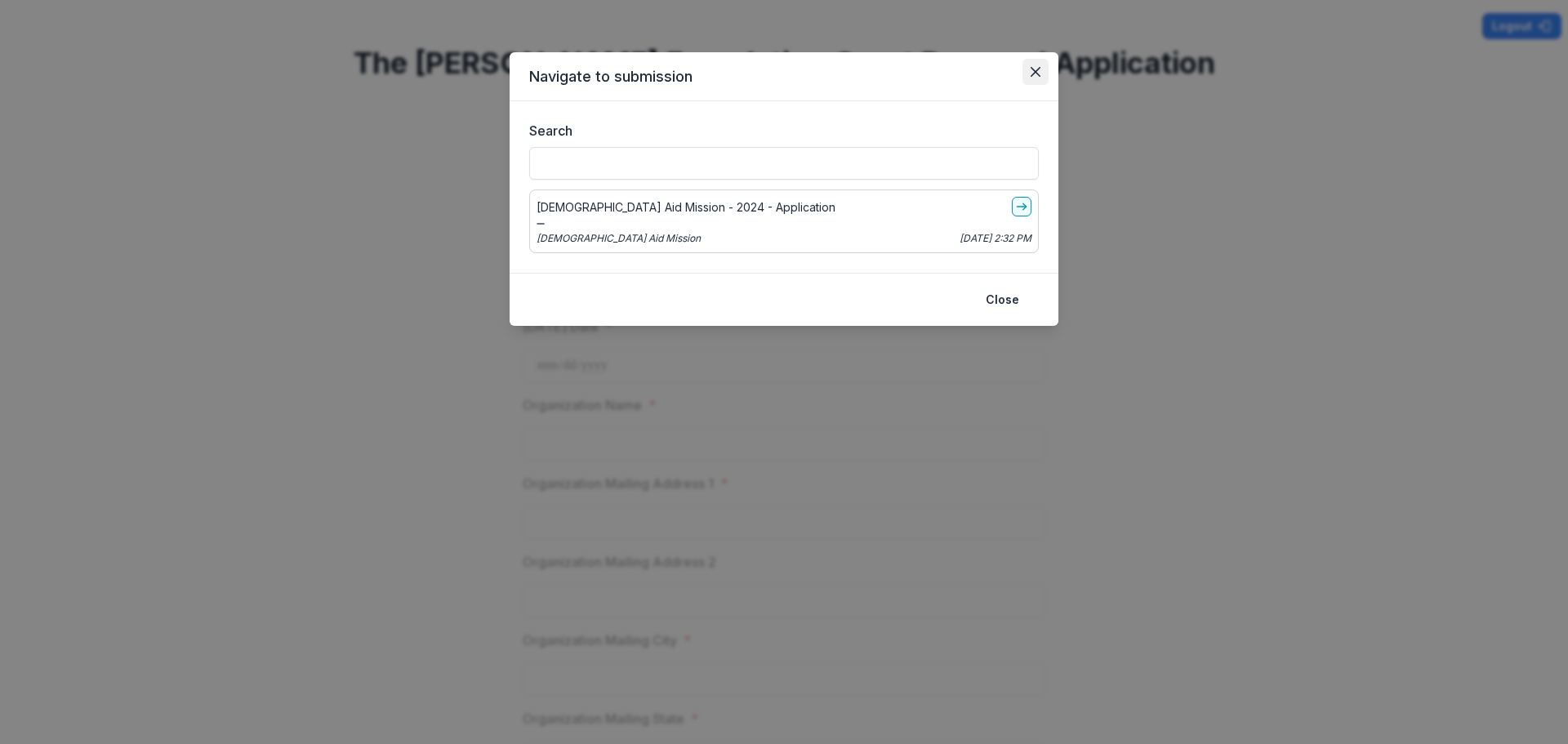
click at [1033, 73] on icon "Close" at bounding box center [1036, 72] width 10 height 10
